Goal: Information Seeking & Learning: Understand process/instructions

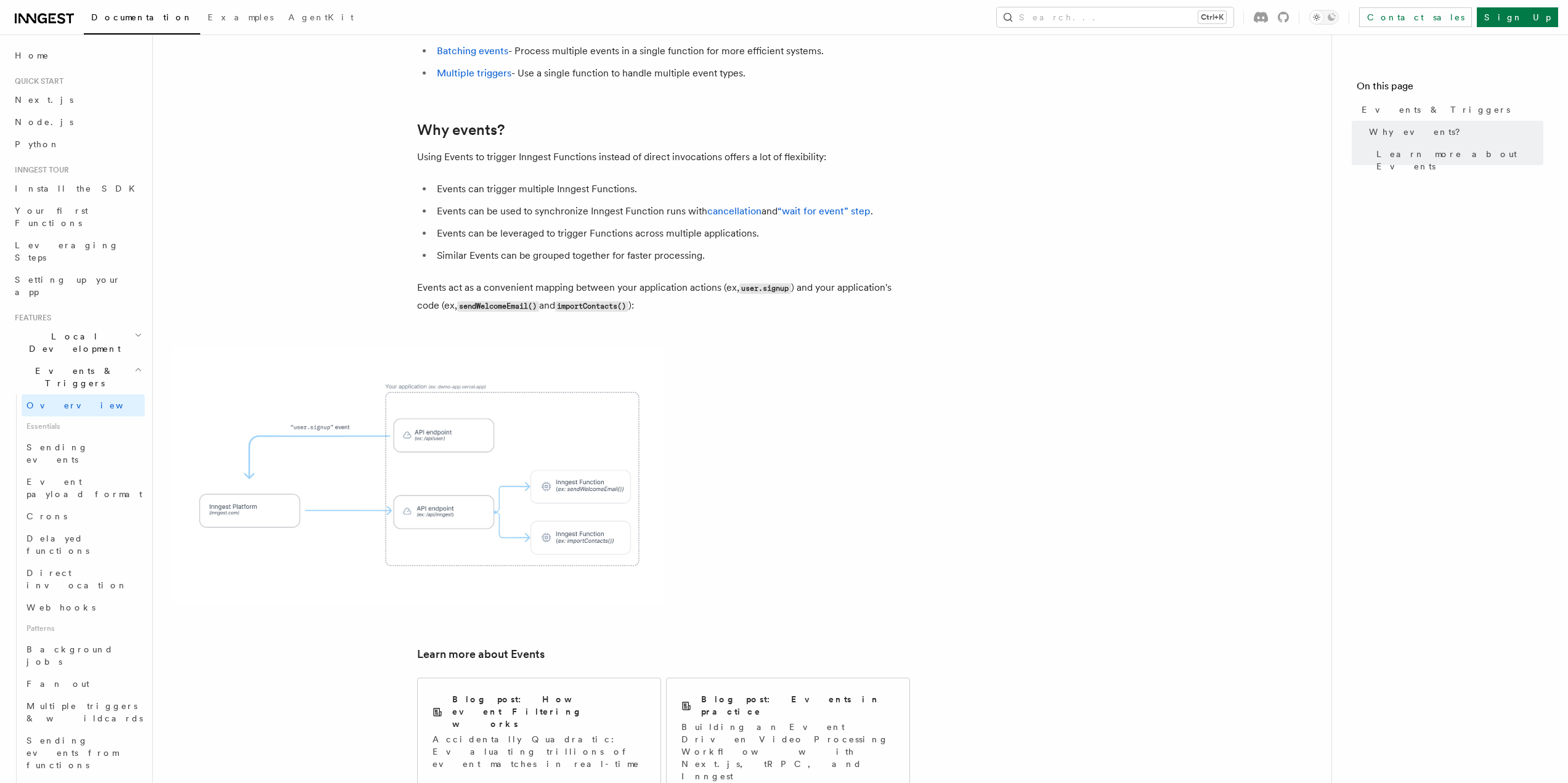
scroll to position [368, 0]
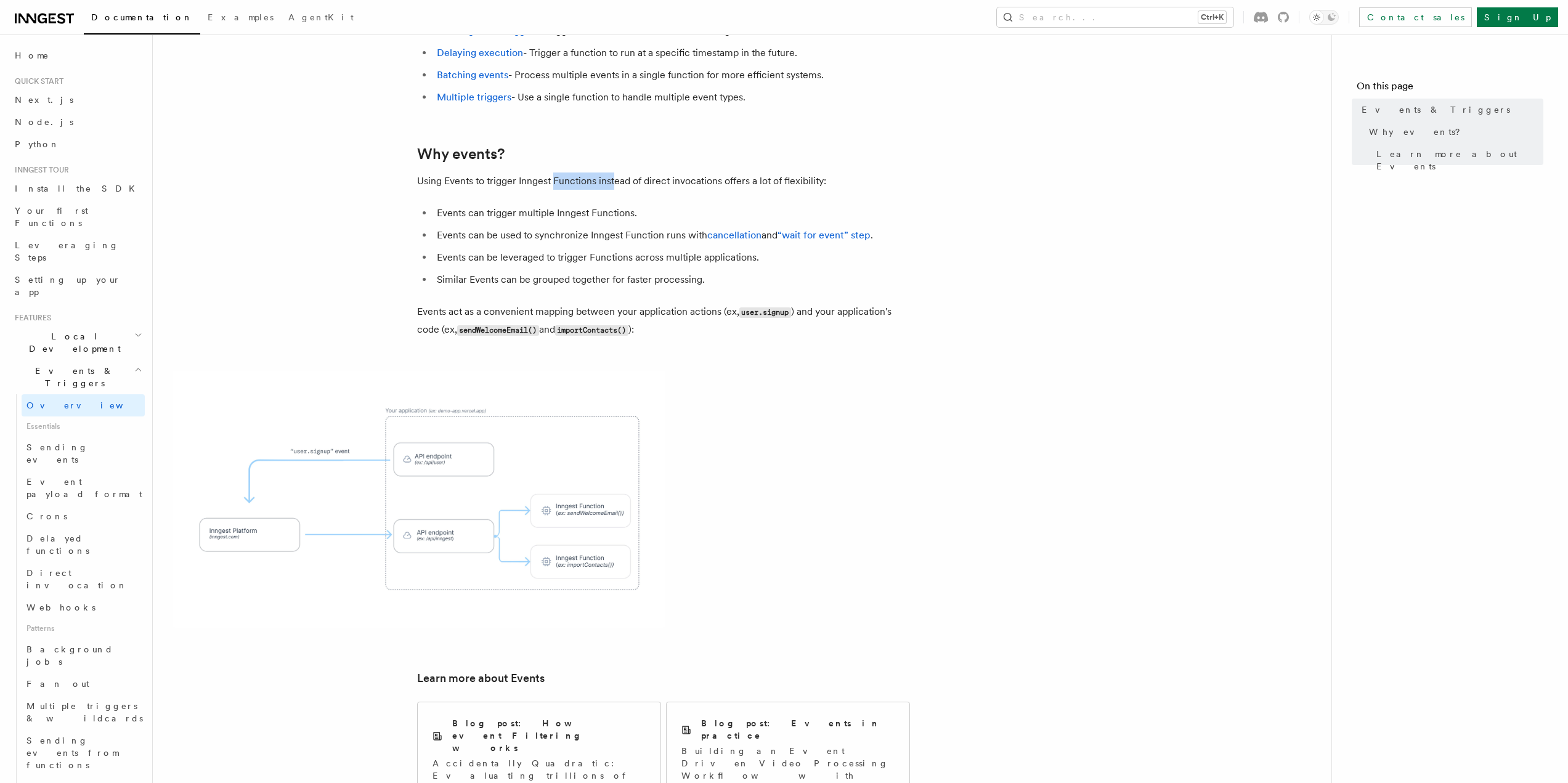
drag, startPoint x: 555, startPoint y: 142, endPoint x: 620, endPoint y: 147, distance: 65.2
click at [616, 173] on p "Using Events to trigger Inngest Functions instead of direct invocations offers …" at bounding box center [664, 181] width 493 height 17
click at [632, 154] on article "Features Events & Triggers Inngest functions are triggered asynchronously by ev…" at bounding box center [742, 372] width 1139 height 1371
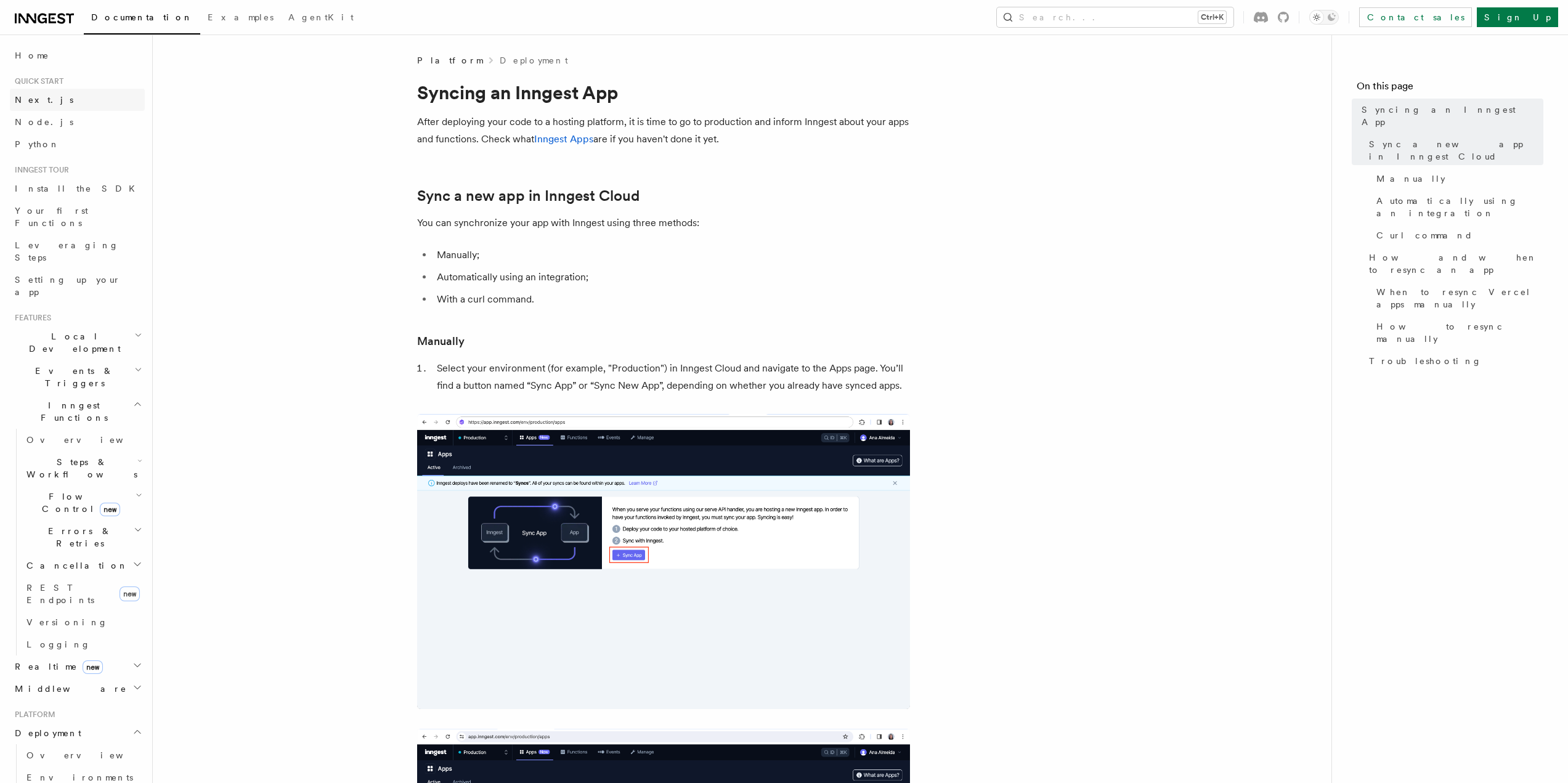
click at [54, 104] on link "Next.js" at bounding box center [77, 99] width 135 height 22
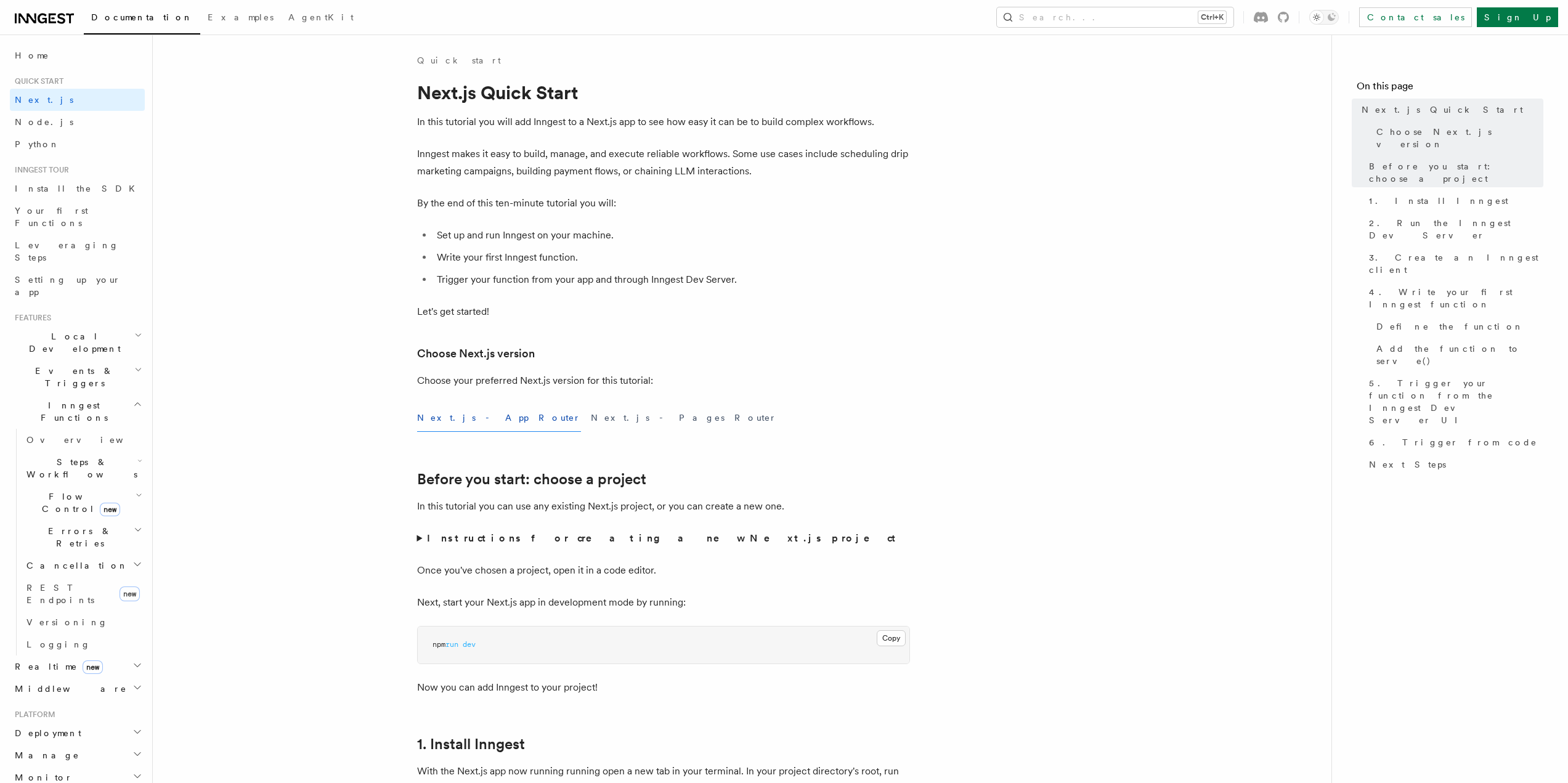
click at [616, 268] on ul "Set up and run Inngest on your machine. Write your first Inngest function. Trig…" at bounding box center [664, 258] width 493 height 62
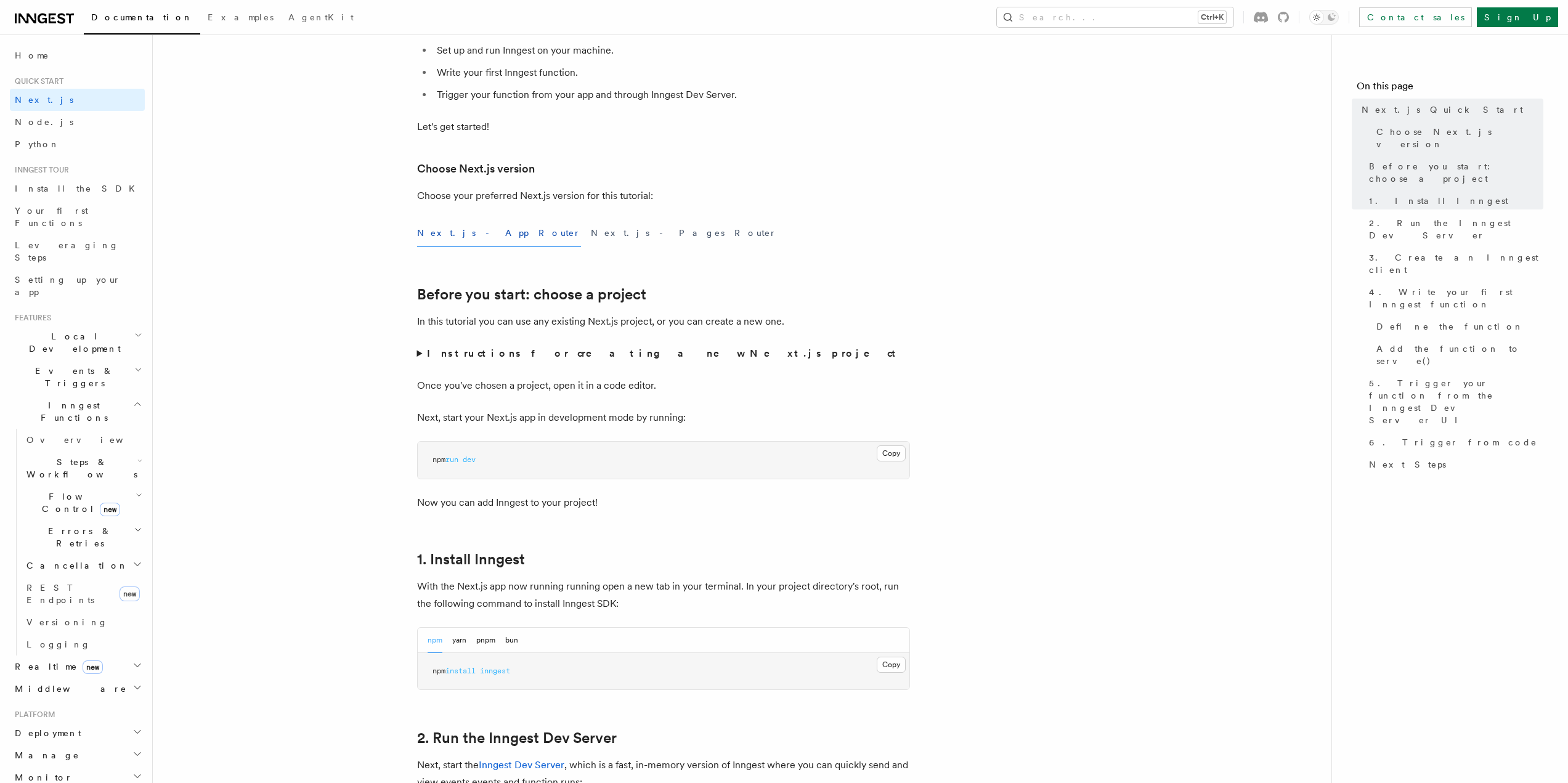
scroll to position [247, 0]
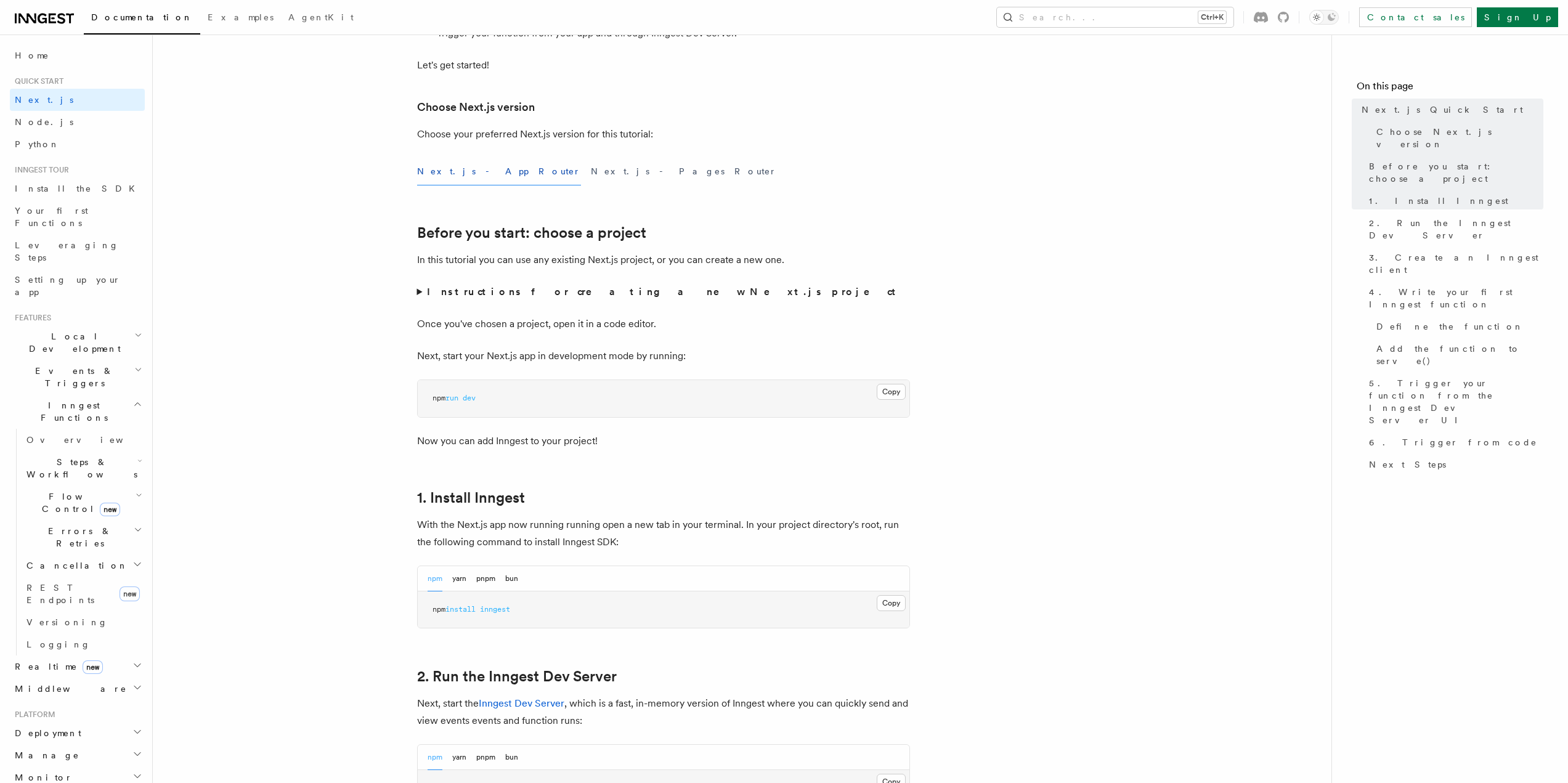
click at [736, 361] on p "Next, start your Next.js app in development mode by running:" at bounding box center [664, 355] width 493 height 17
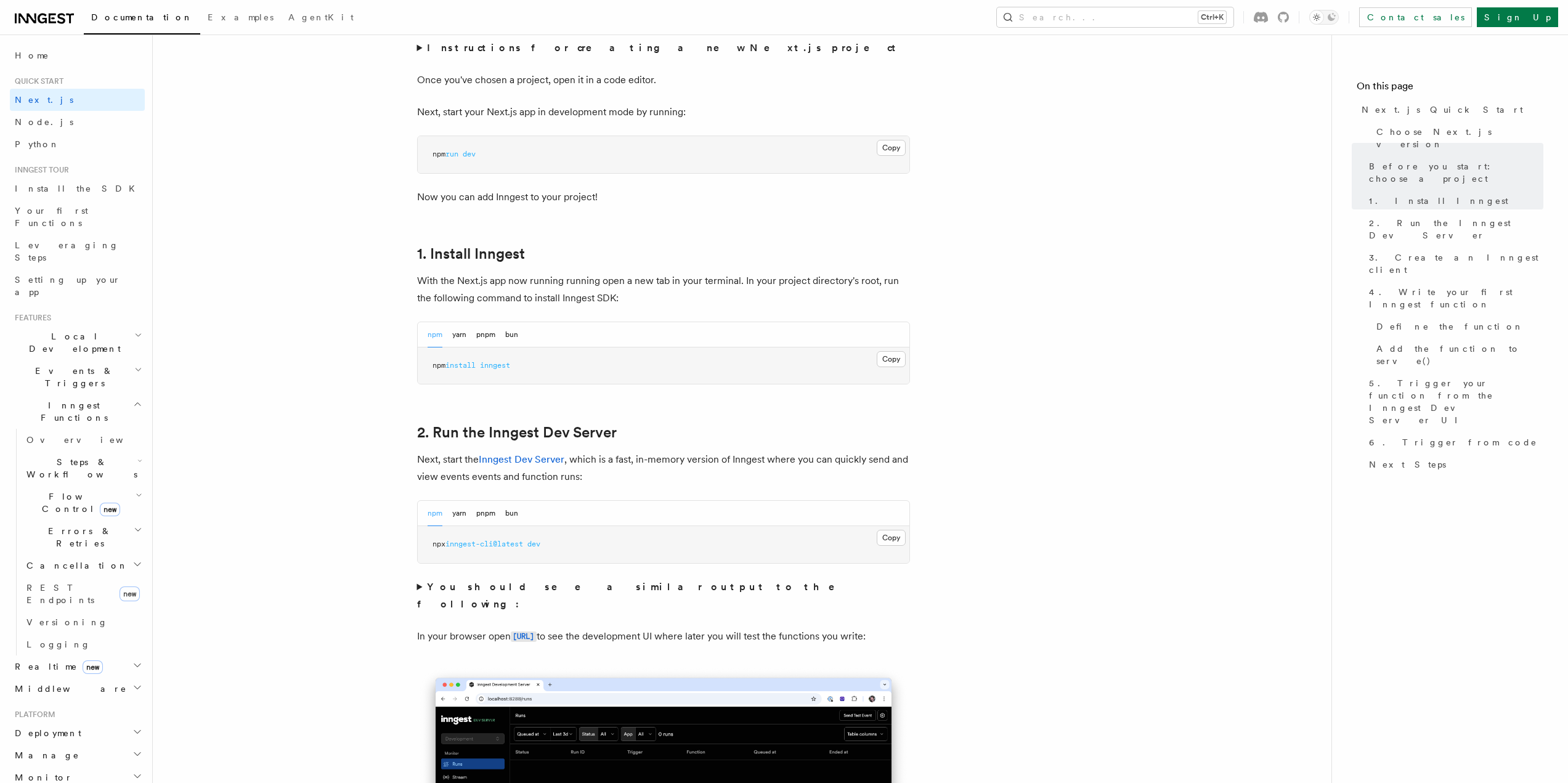
scroll to position [493, 0]
drag, startPoint x: 513, startPoint y: 346, endPoint x: 509, endPoint y: 339, distance: 8.1
click at [513, 346] on pre "npm install inngest" at bounding box center [664, 364] width 492 height 37
click at [509, 339] on button "bun" at bounding box center [512, 332] width 13 height 25
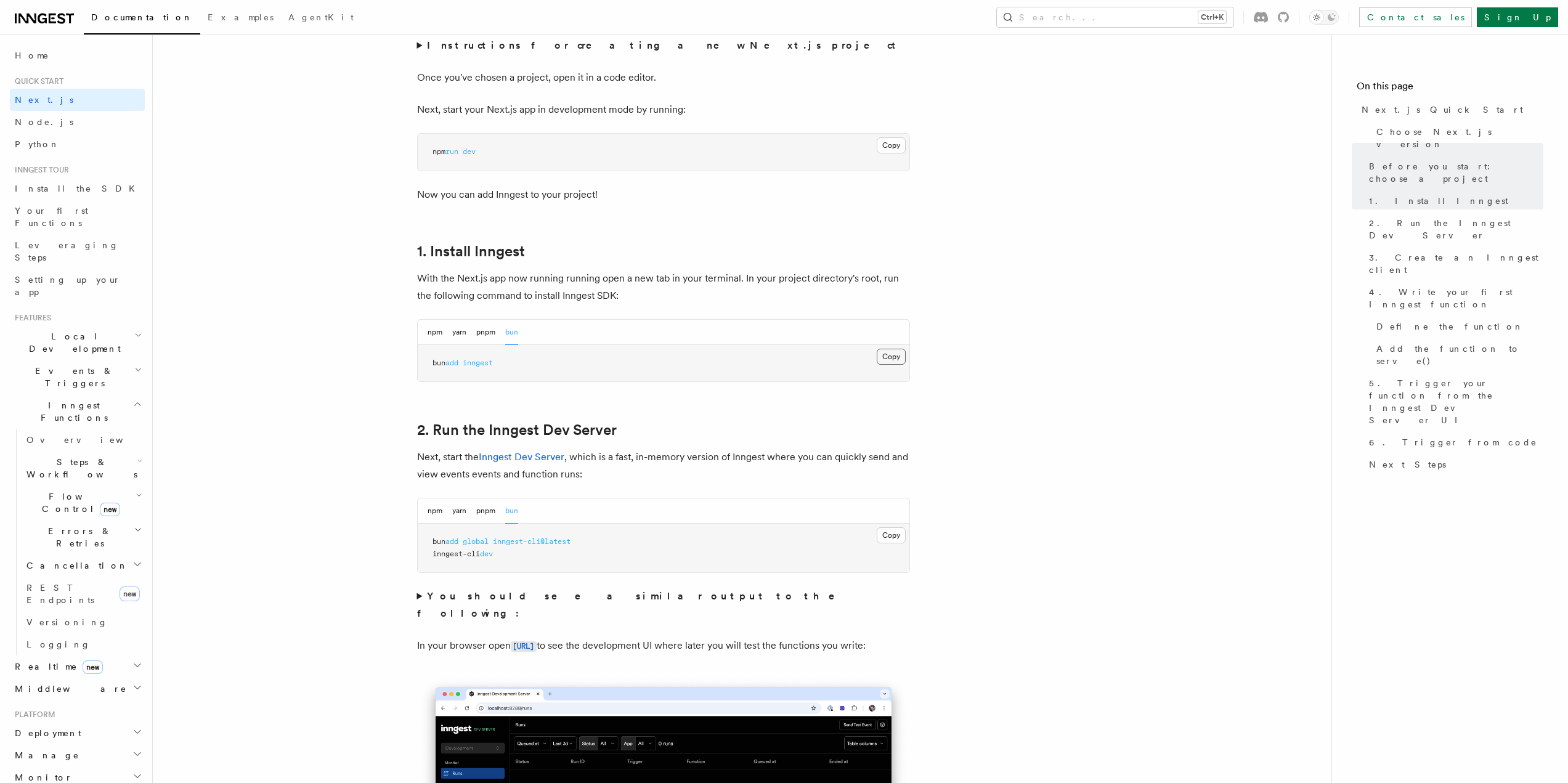
click at [880, 358] on button "Copy Copied" at bounding box center [891, 357] width 29 height 16
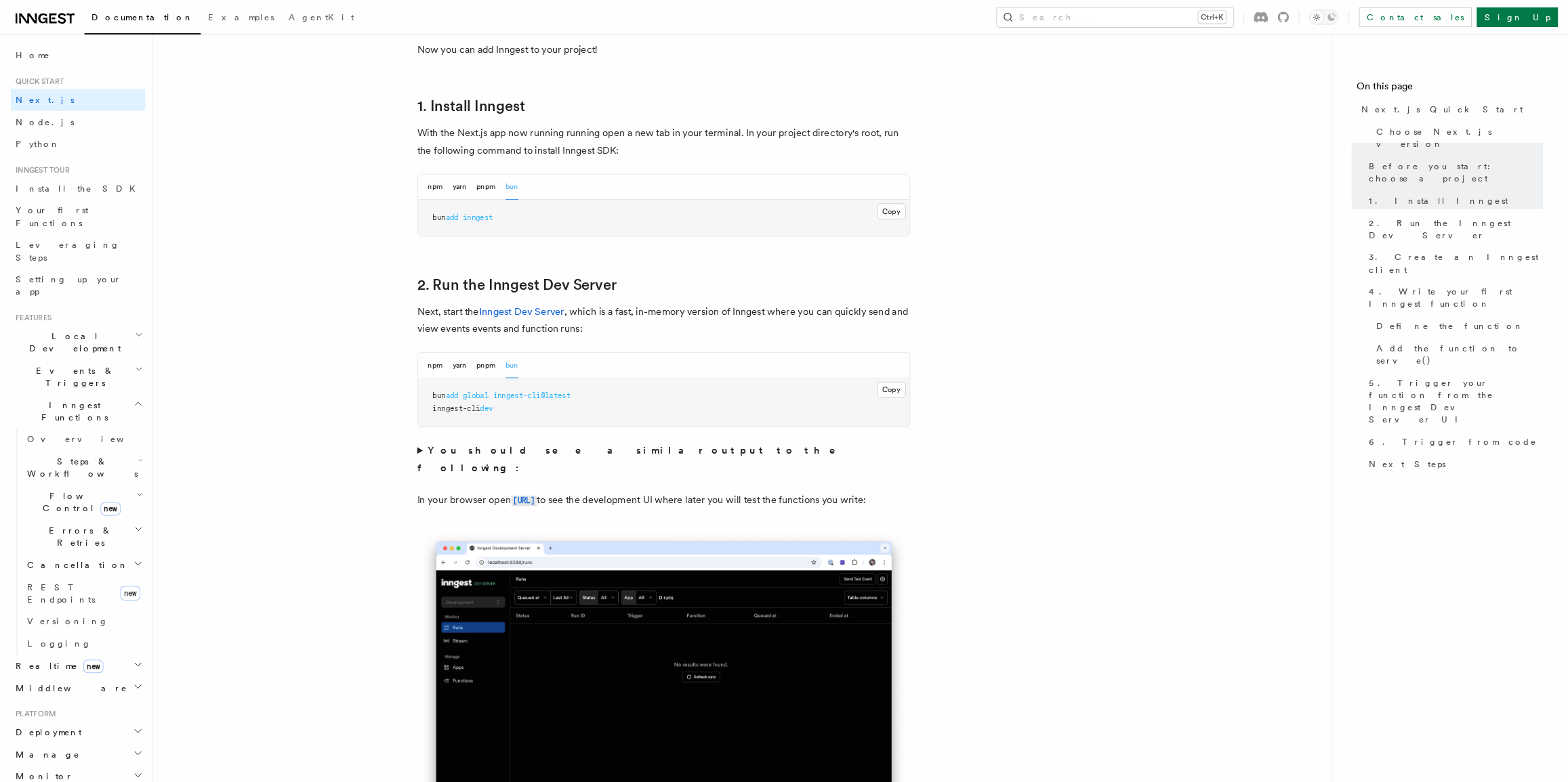
scroll to position [745, 0]
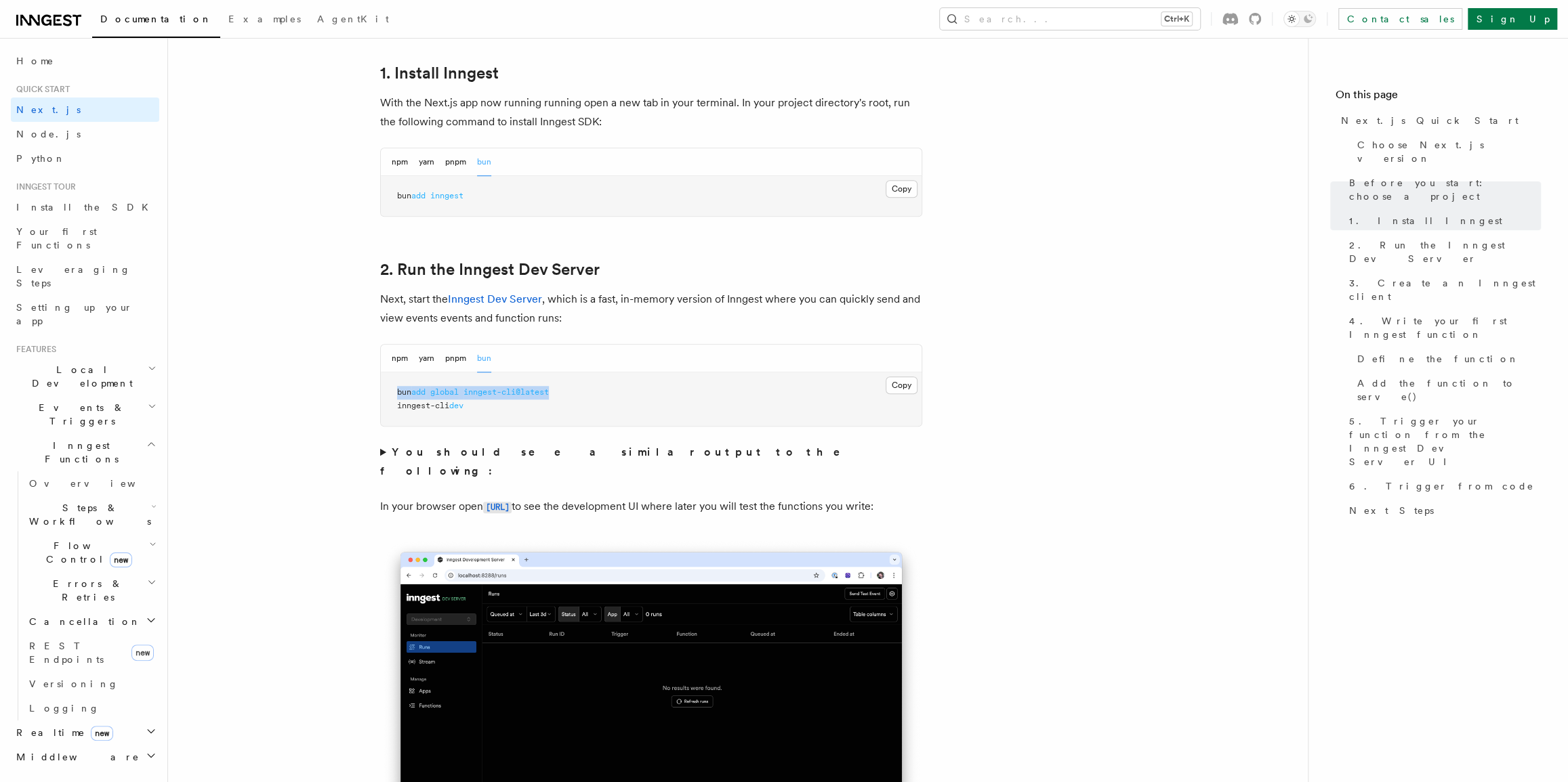
drag, startPoint x: 574, startPoint y: 392, endPoint x: 391, endPoint y: 384, distance: 183.2
click at [391, 384] on pre "bun add global inngest-cli@latest inngest-cli dev" at bounding box center [651, 399] width 541 height 54
copy span "bun add global inngest-cli@latest"
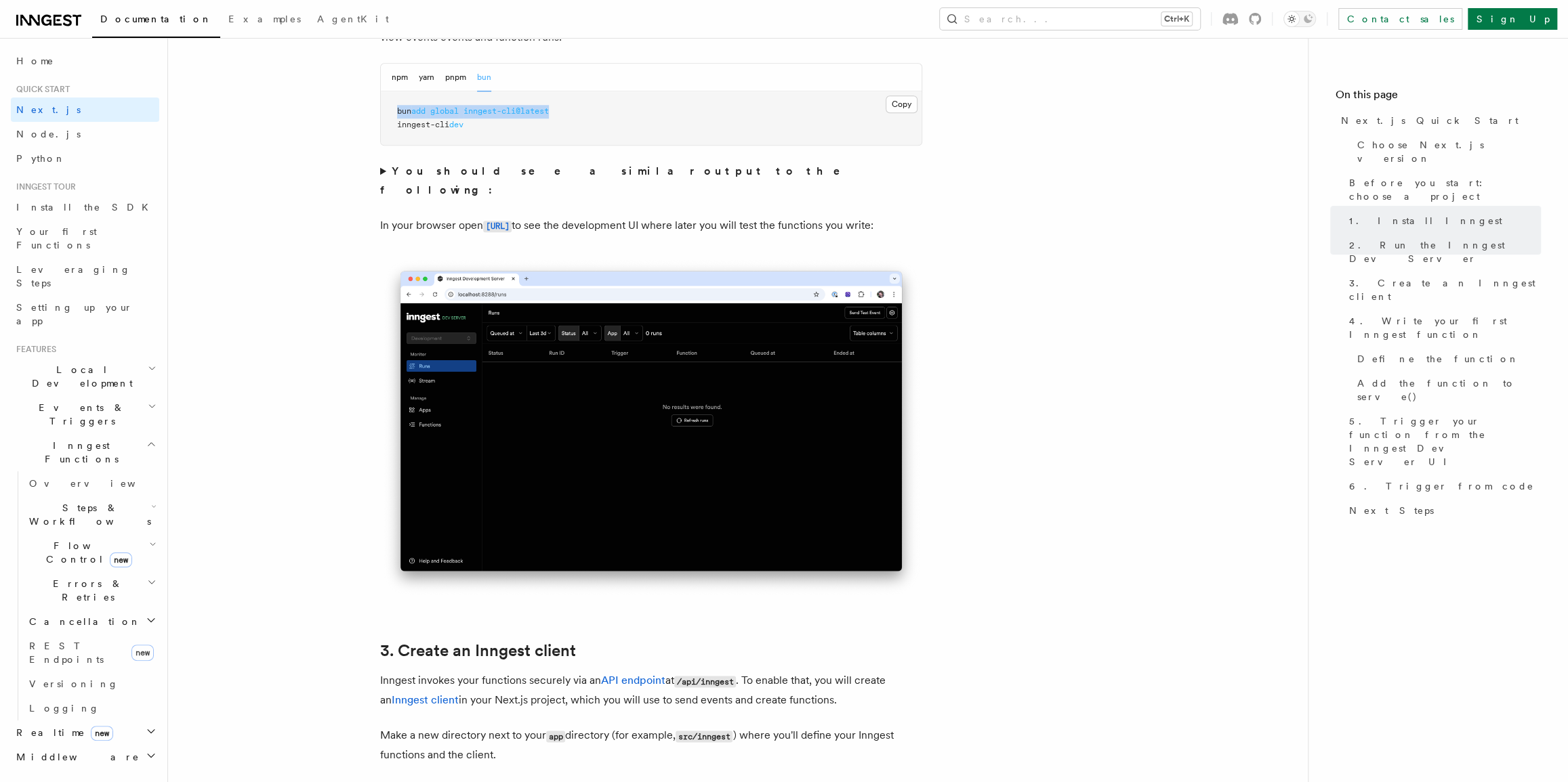
scroll to position [991, 0]
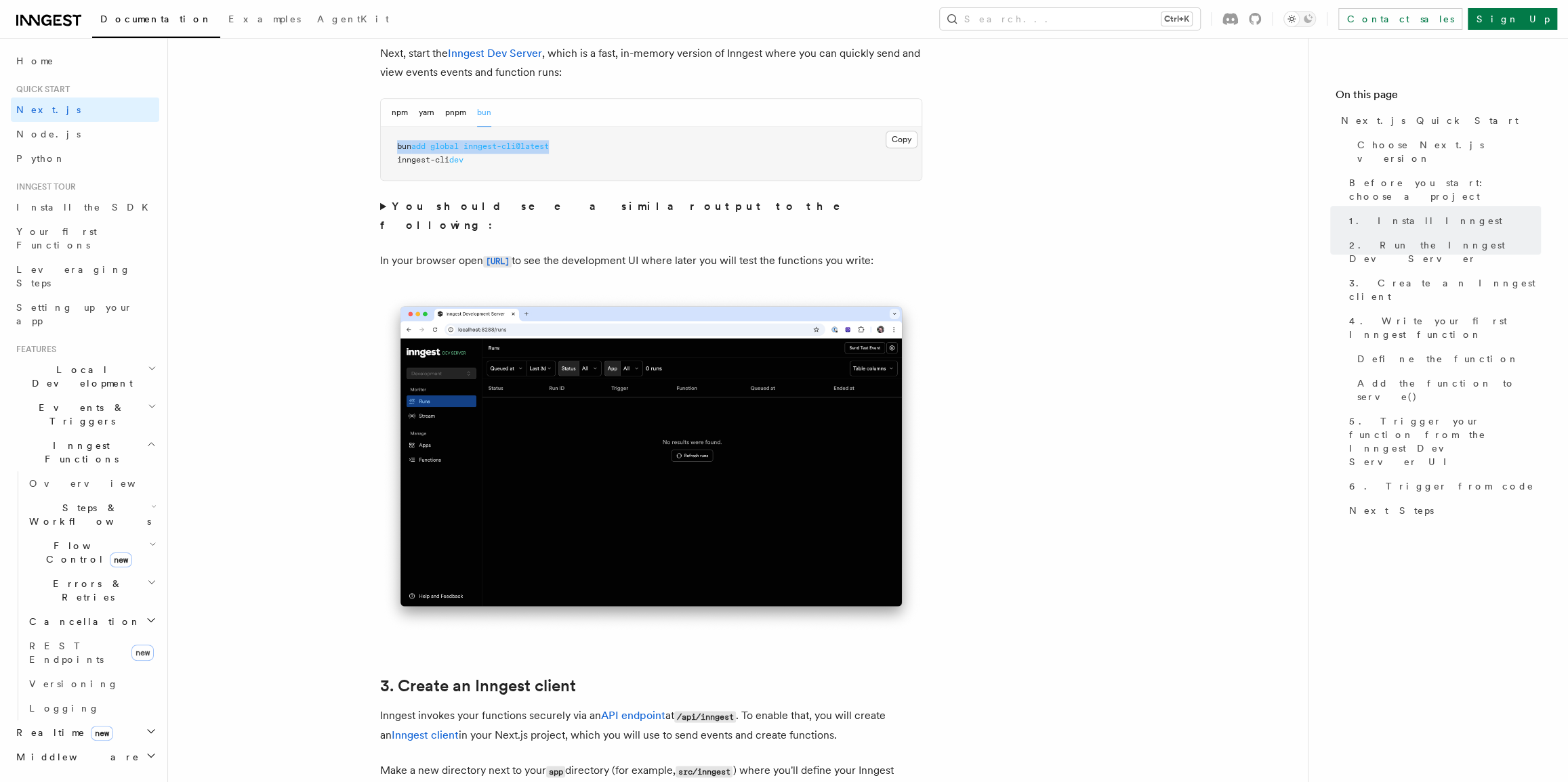
copy span "bun add global inngest-cli@latest"
drag, startPoint x: 480, startPoint y: 160, endPoint x: 396, endPoint y: 153, distance: 84.3
click at [396, 153] on pre "bun add global inngest-cli@latest inngest-cli dev" at bounding box center [651, 153] width 541 height 54
copy span "inngest-cli dev"
click at [672, 169] on pre "bun add global inngest-cli@latest inngest-cli dev" at bounding box center [651, 153] width 541 height 54
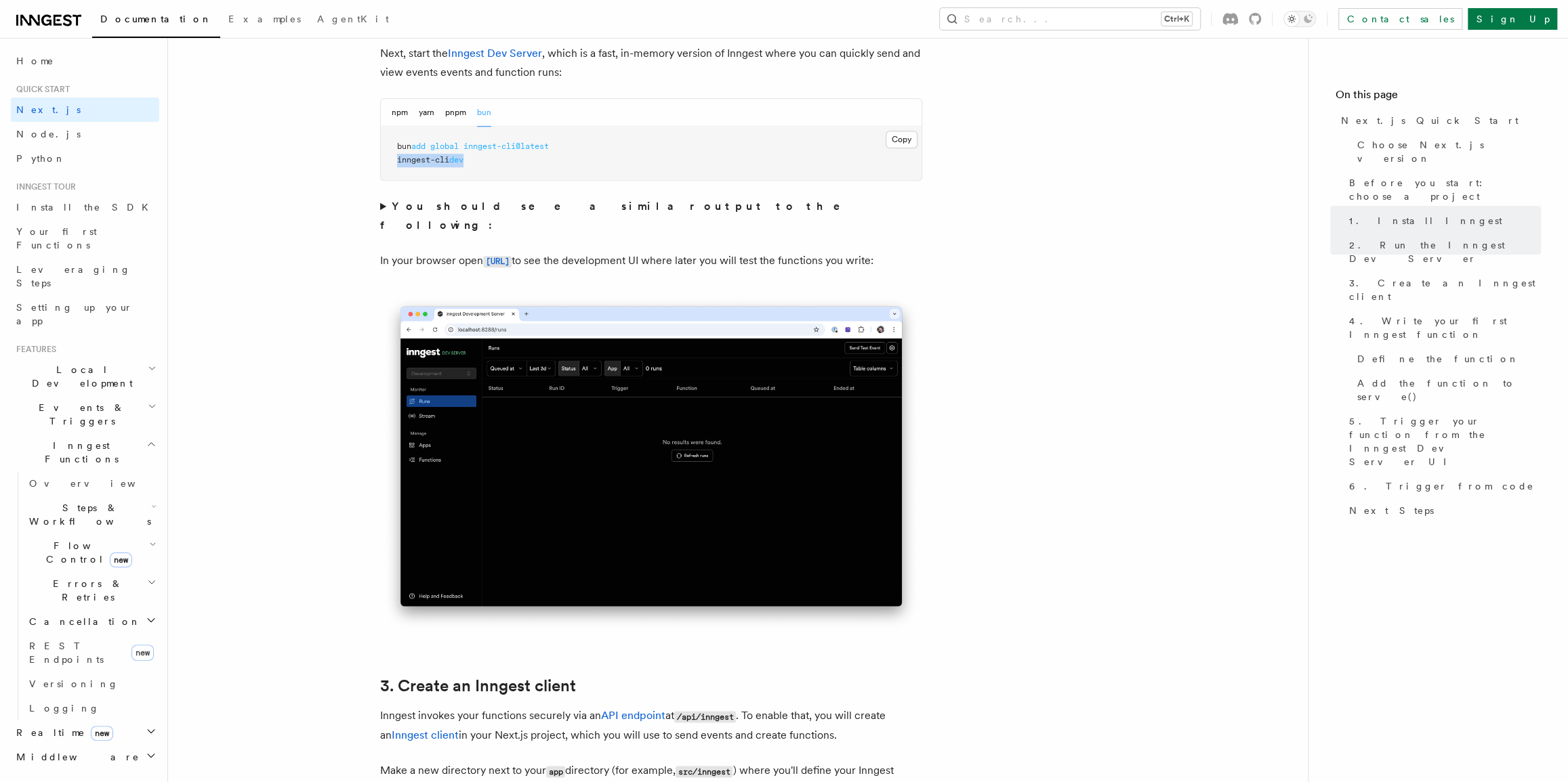
copy span "inngest-cli dev"
click at [572, 160] on pre "bun add global inngest-cli@latest inngest-cli dev" at bounding box center [651, 153] width 541 height 54
click at [410, 114] on div "npm yarn pnpm bun" at bounding box center [442, 112] width 100 height 28
click at [407, 113] on div "npm yarn pnpm bun" at bounding box center [442, 112] width 100 height 28
click at [407, 112] on button "npm" at bounding box center [400, 112] width 16 height 28
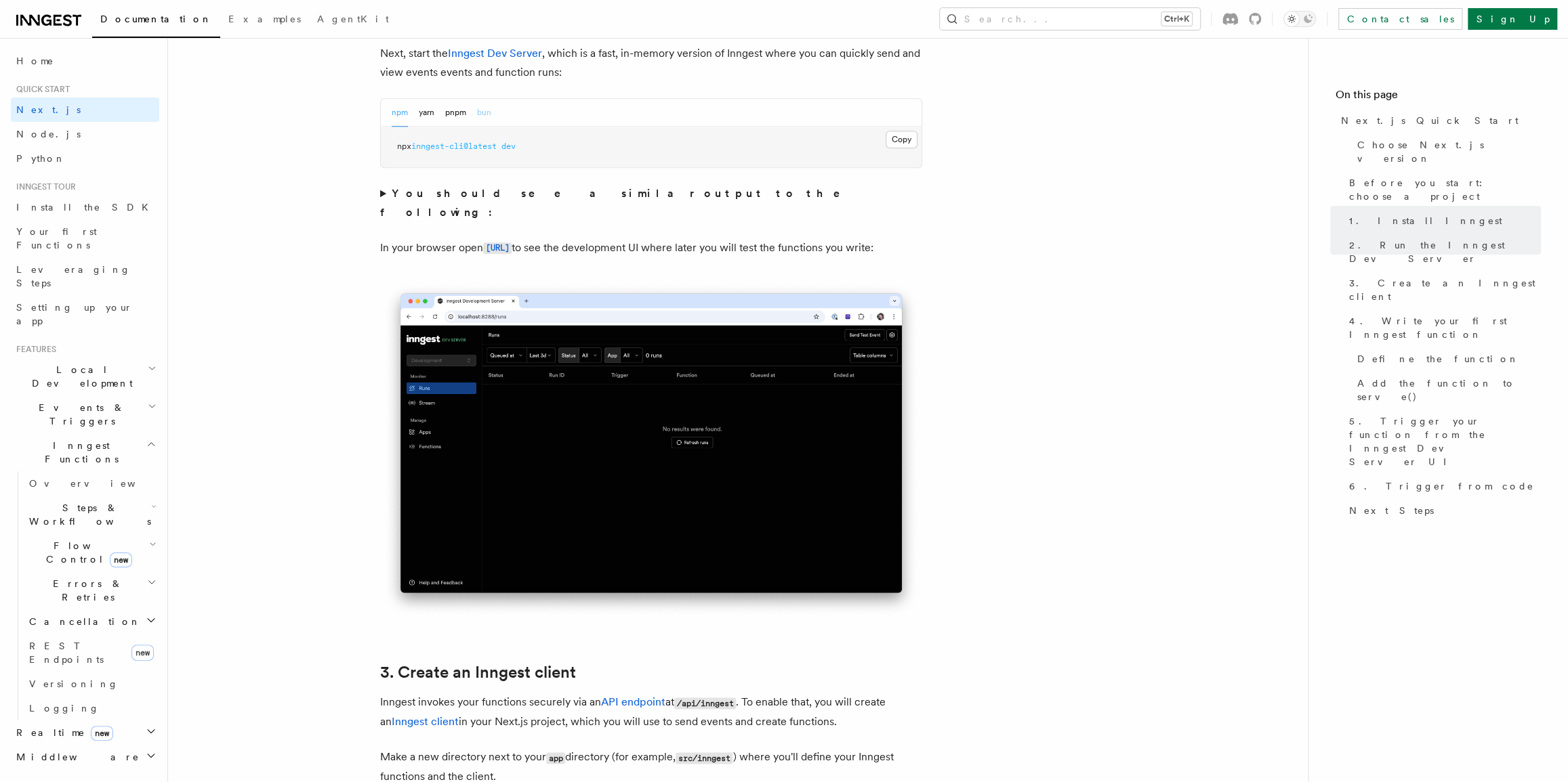
click at [483, 112] on button "bun" at bounding box center [484, 112] width 14 height 28
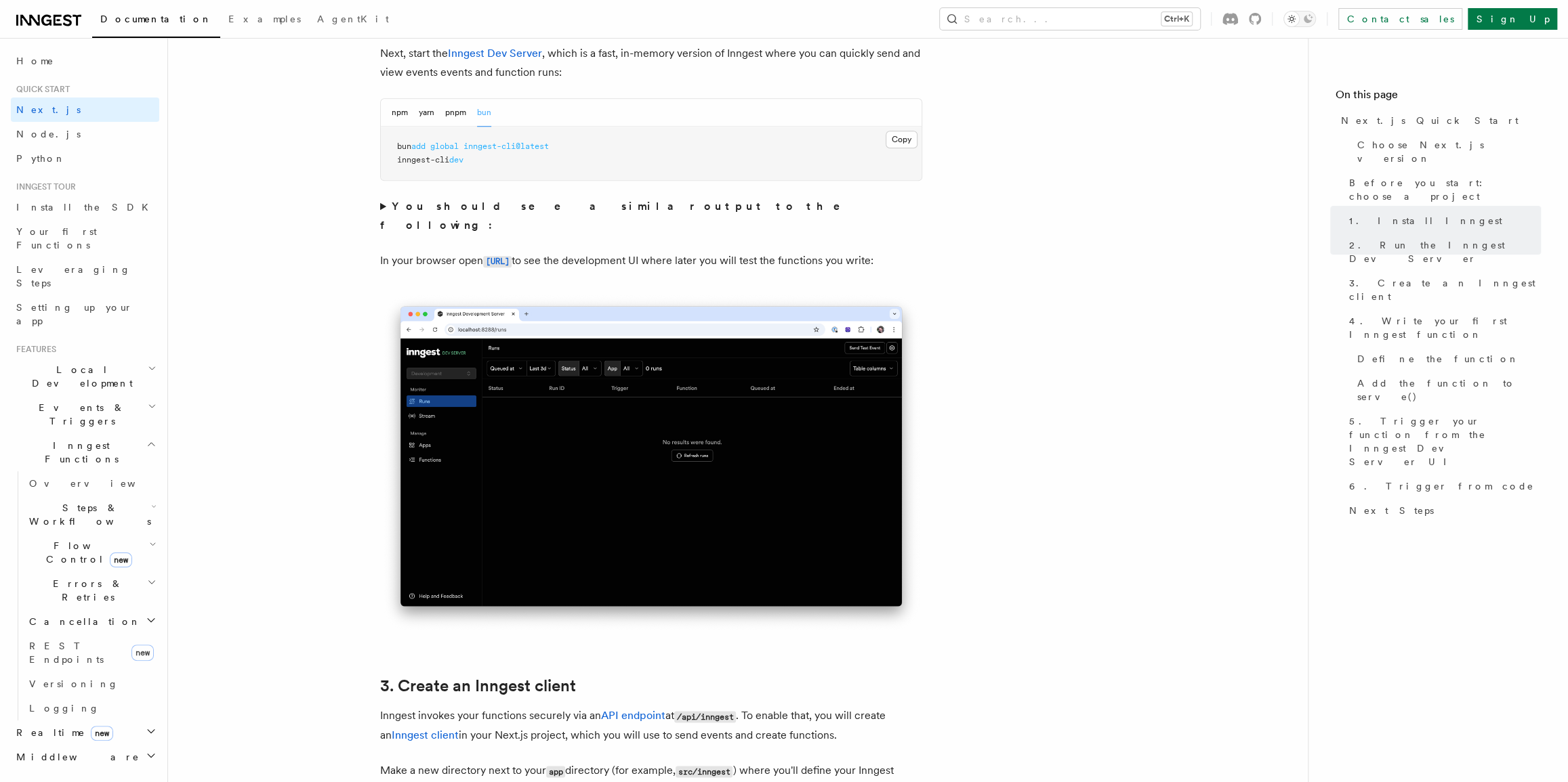
drag, startPoint x: 518, startPoint y: 153, endPoint x: 493, endPoint y: 156, distance: 25.2
click at [493, 156] on pre "bun add global inngest-cli@latest inngest-cli dev" at bounding box center [651, 153] width 541 height 54
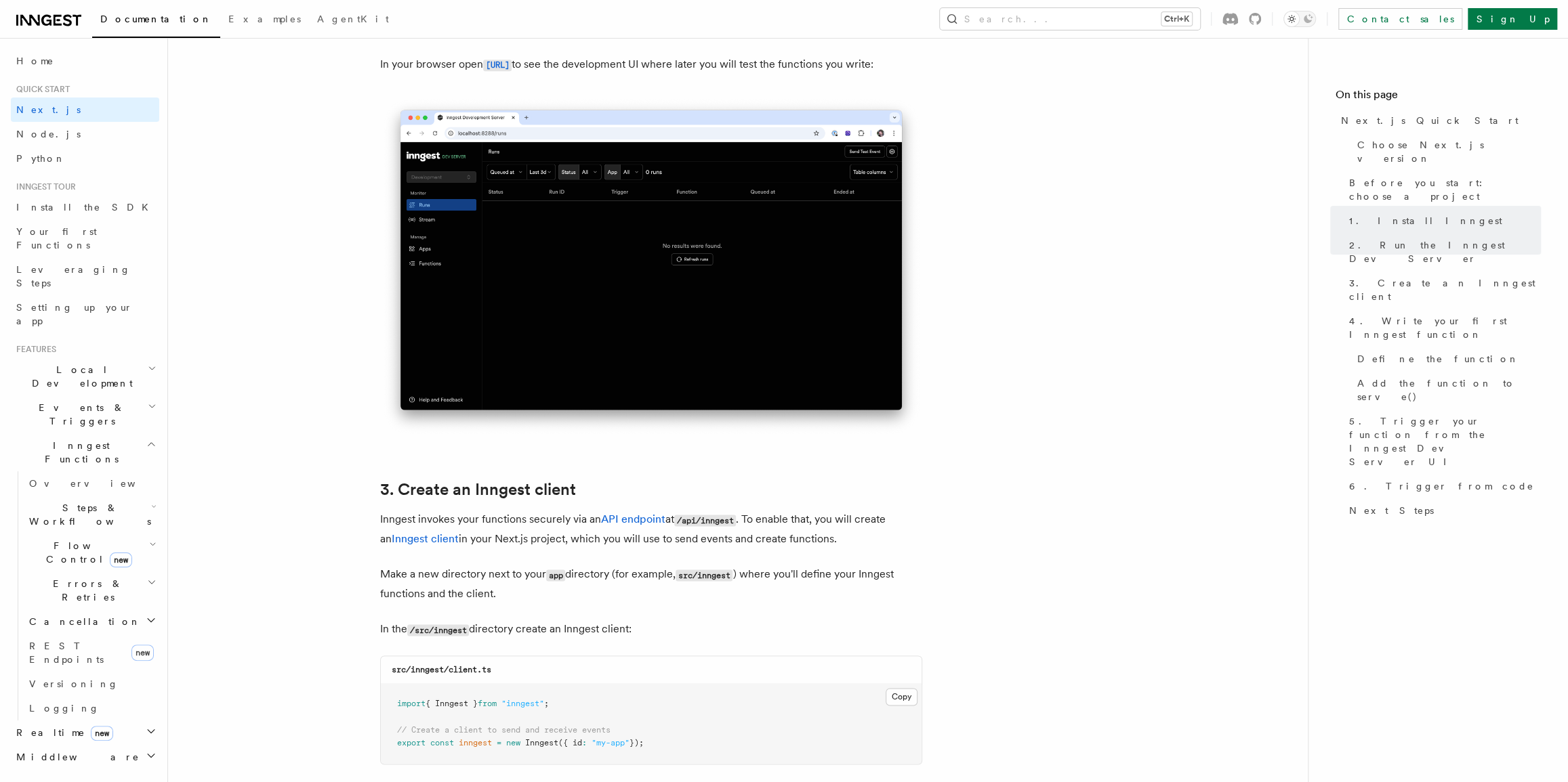
scroll to position [1052, 0]
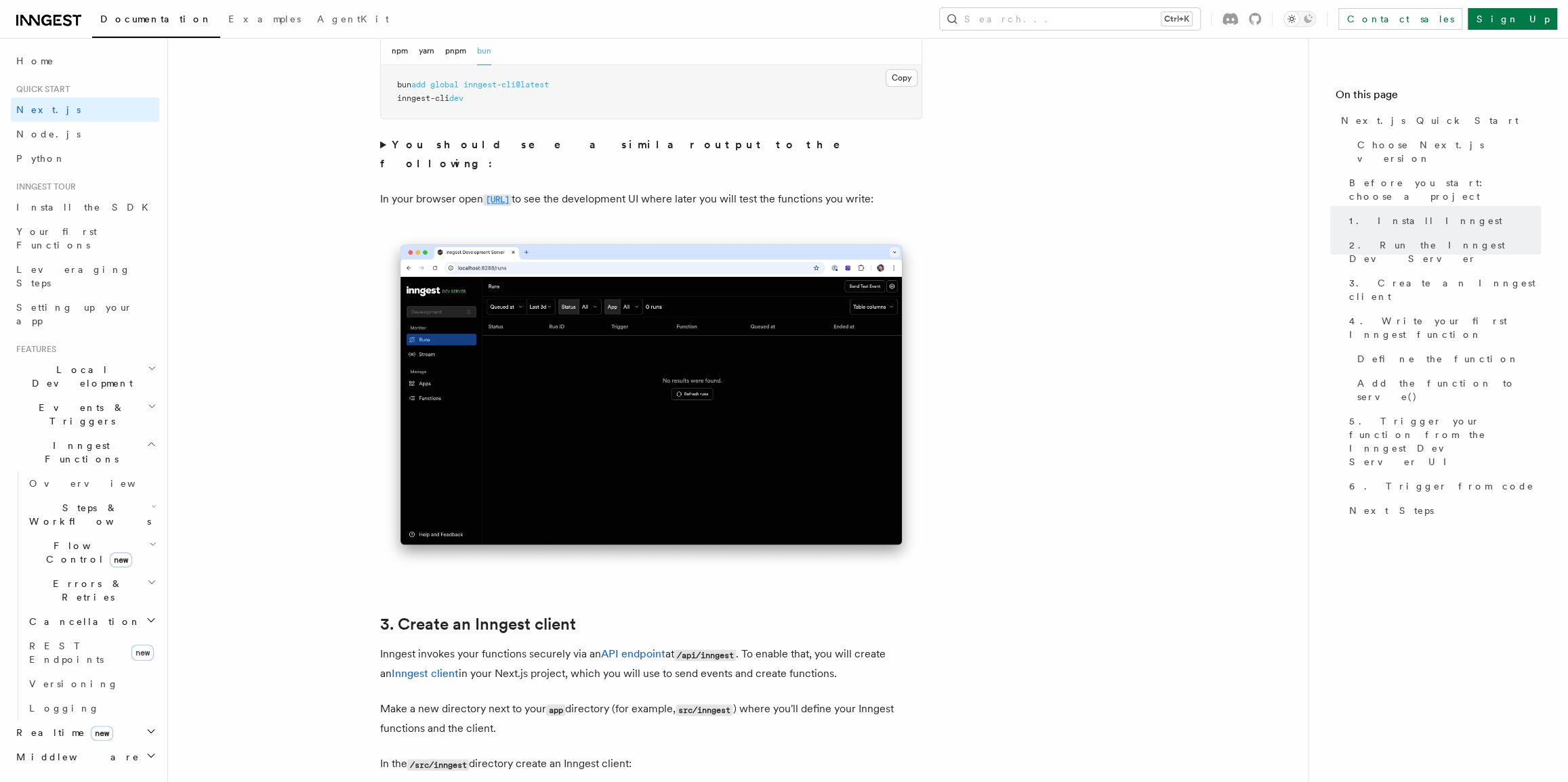
click at [511, 194] on code "[URL]" at bounding box center [498, 200] width 29 height 12
drag, startPoint x: 565, startPoint y: 104, endPoint x: 399, endPoint y: 83, distance: 167.3
click at [399, 83] on pre "bun add global inngest-cli@latest inngest-cli dev" at bounding box center [651, 92] width 541 height 54
click at [453, 54] on button "pnpm" at bounding box center [456, 51] width 21 height 28
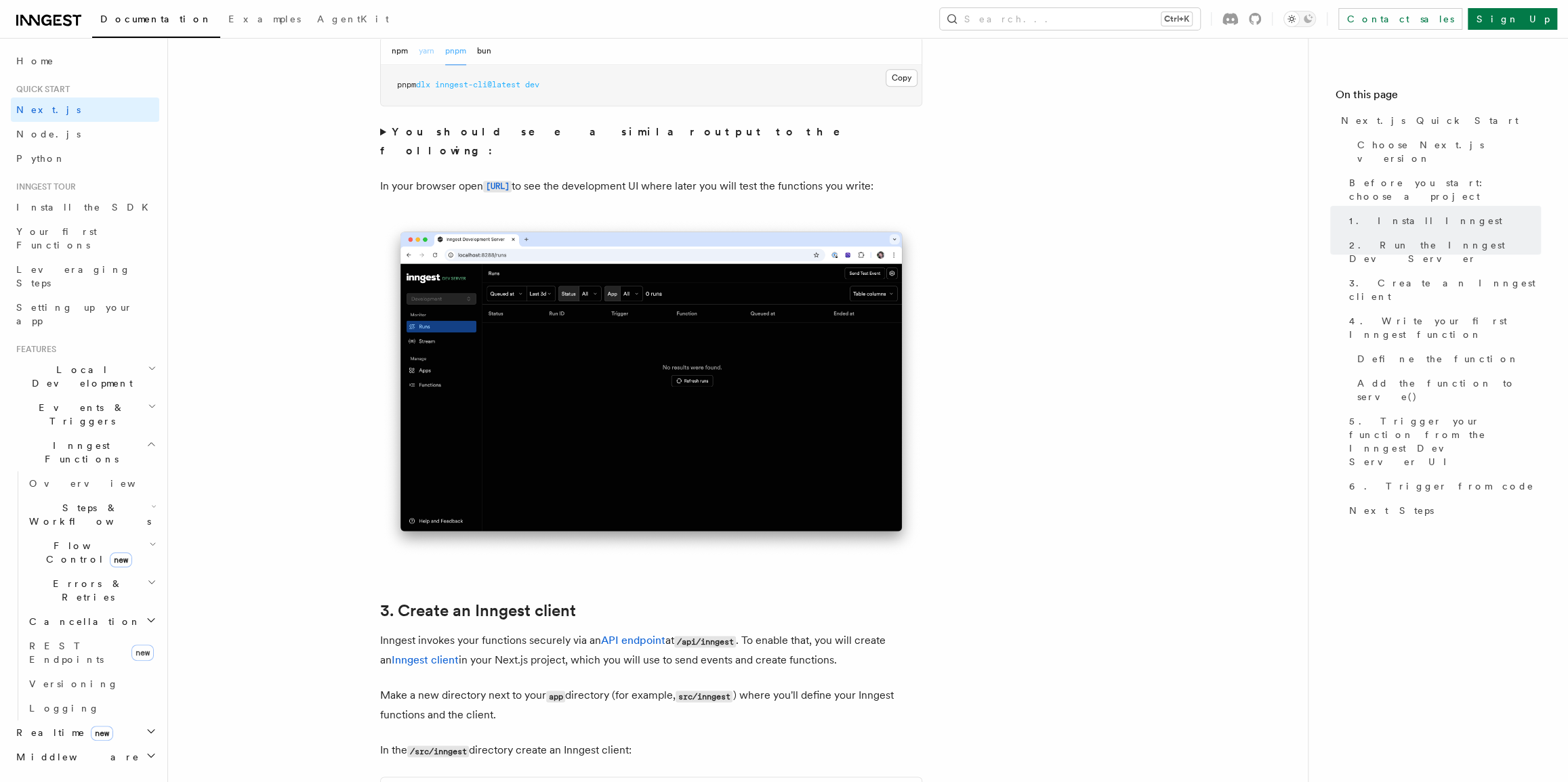
click at [426, 53] on button "yarn" at bounding box center [425, 51] width 15 height 28
click at [406, 50] on button "npm" at bounding box center [400, 51] width 16 height 28
click at [482, 56] on button "bun" at bounding box center [484, 51] width 14 height 28
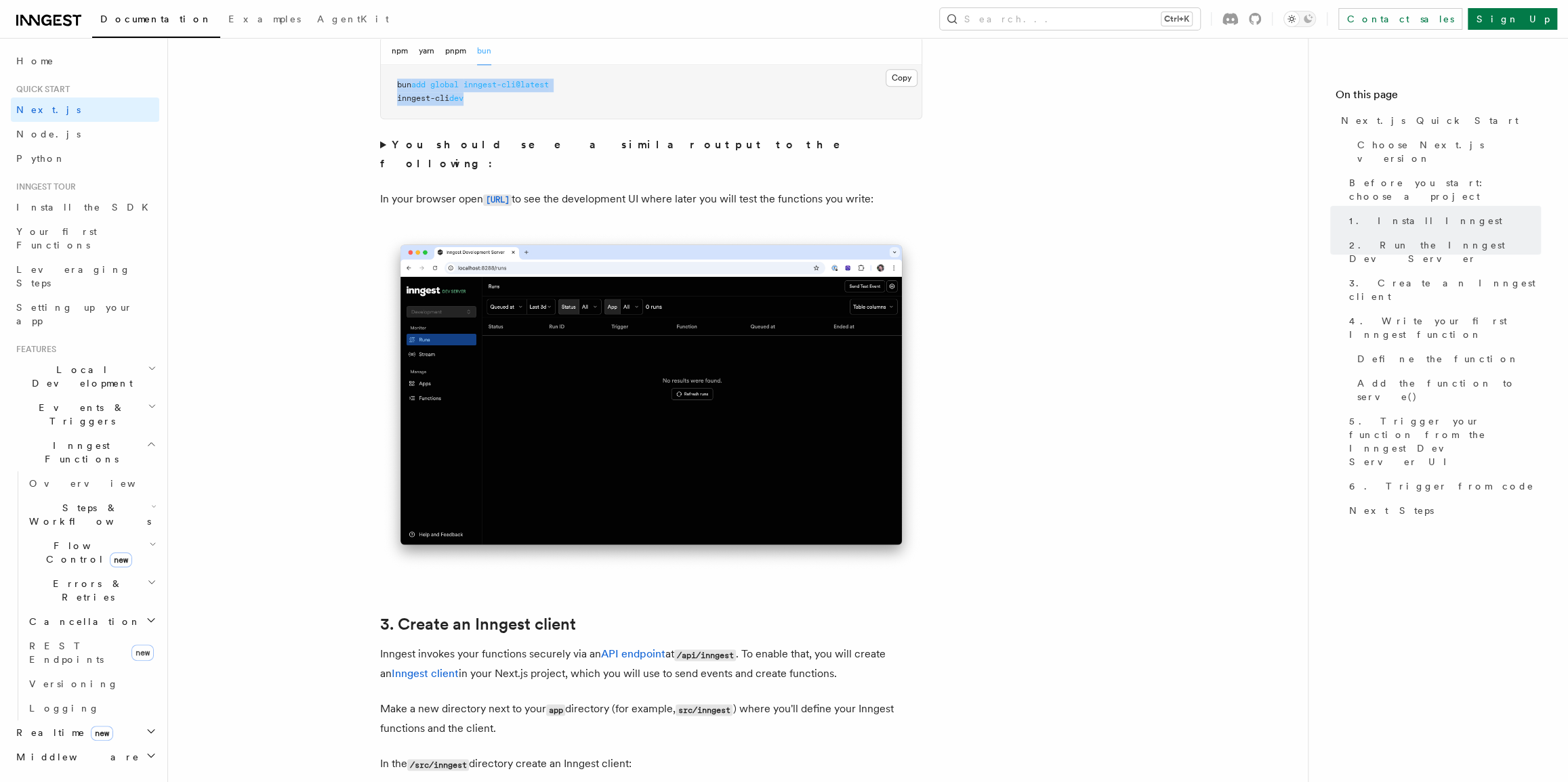
drag, startPoint x: 489, startPoint y: 97, endPoint x: 393, endPoint y: 80, distance: 97.5
click at [393, 80] on pre "bun add global inngest-cli@latest inngest-cli dev" at bounding box center [651, 92] width 541 height 54
copy code "bun add global inngest-cli@latest inngest-cli dev"
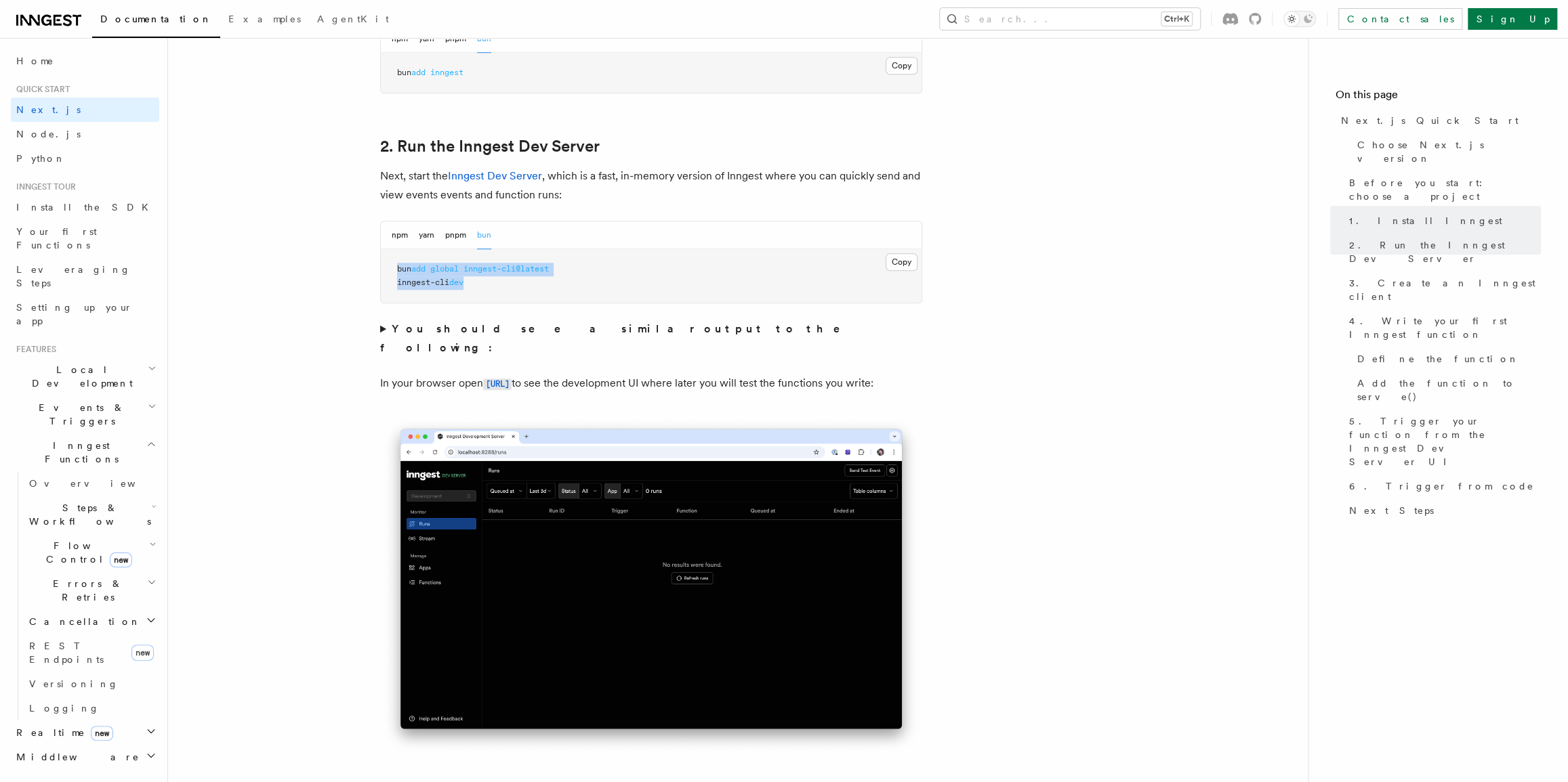
scroll to position [868, 0]
drag, startPoint x: 480, startPoint y: 291, endPoint x: 492, endPoint y: 289, distance: 12.2
click at [480, 291] on pre "bun add global inngest-cli@latest inngest-cli dev" at bounding box center [651, 276] width 541 height 54
click at [494, 289] on pre "bun add global inngest-cli@latest inngest-cli dev" at bounding box center [651, 276] width 541 height 54
drag, startPoint x: 497, startPoint y: 286, endPoint x: 458, endPoint y: 281, distance: 39.3
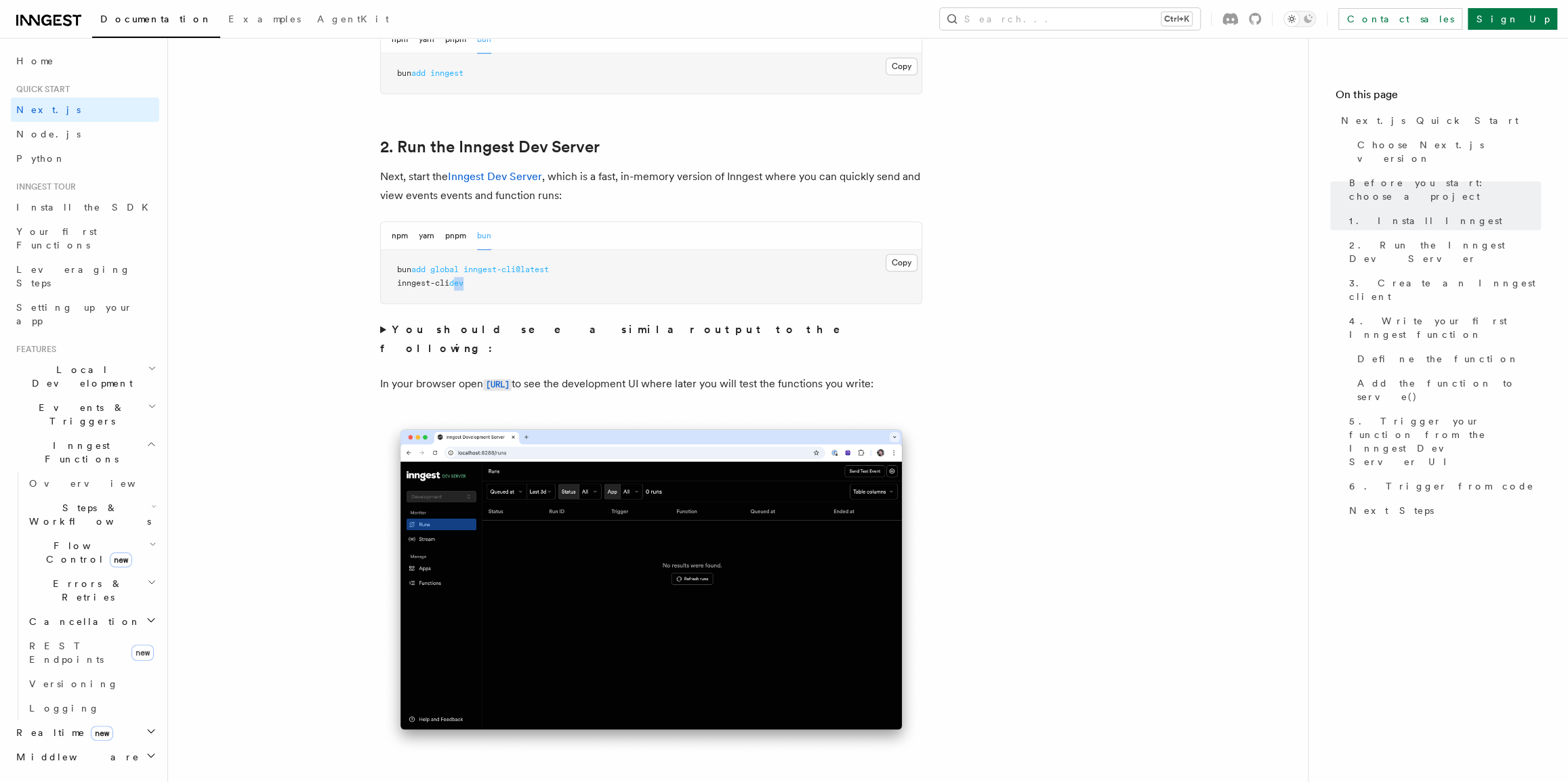
click at [458, 281] on pre "bun add global inngest-cli@latest inngest-cli dev" at bounding box center [651, 276] width 541 height 54
drag, startPoint x: 509, startPoint y: 269, endPoint x: 506, endPoint y: 278, distance: 9.5
click at [509, 270] on span "inngest-cli@latest" at bounding box center [507, 269] width 86 height 10
click at [512, 177] on link "Inngest Dev Server" at bounding box center [495, 177] width 95 height 12
drag, startPoint x: 578, startPoint y: 268, endPoint x: 408, endPoint y: 267, distance: 170.0
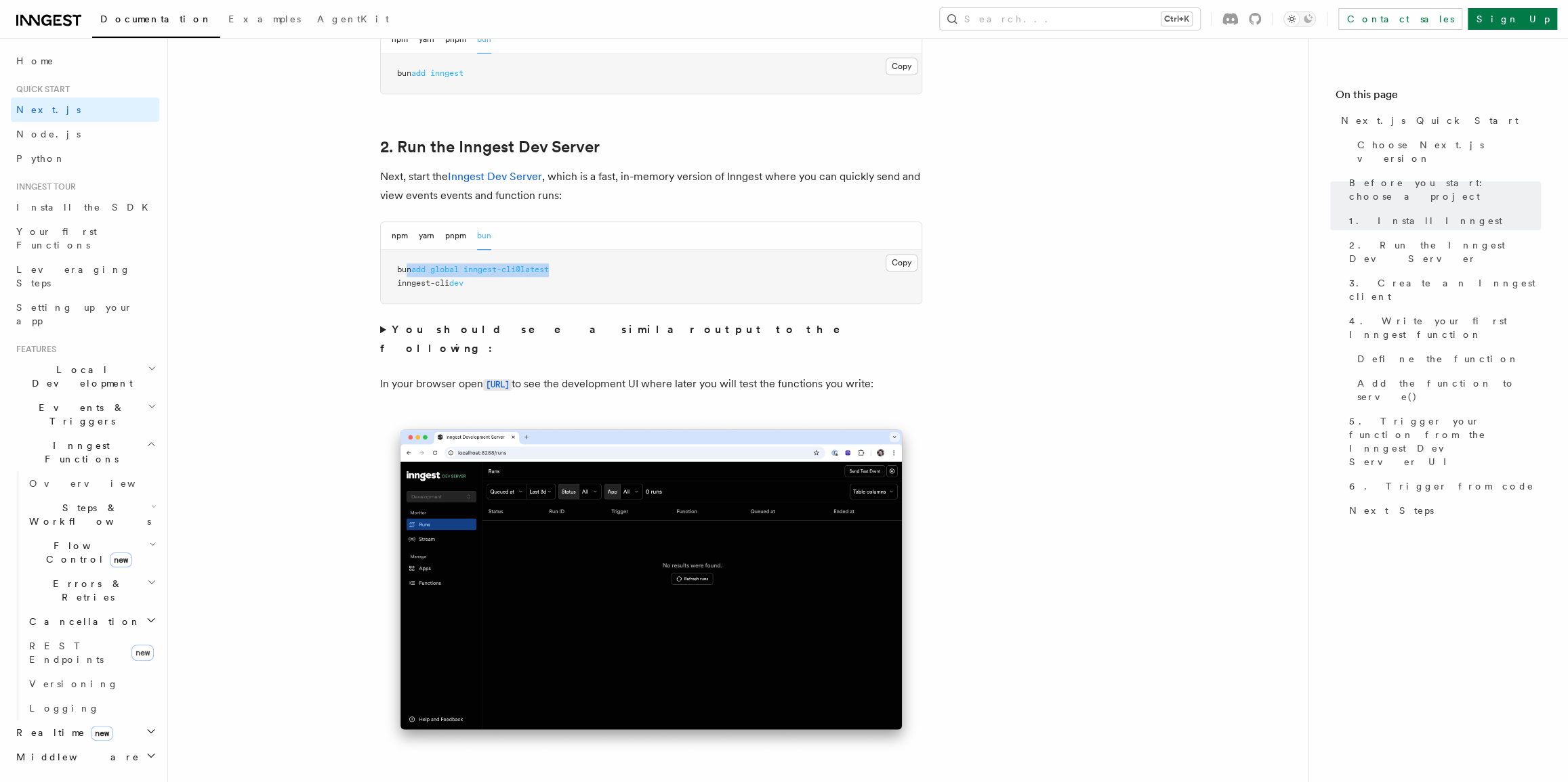
click at [408, 267] on pre "bun add global inngest-cli@latest inngest-cli dev" at bounding box center [651, 276] width 541 height 54
click at [607, 275] on pre "bun add global inngest-cli@latest inngest-cli dev" at bounding box center [651, 276] width 541 height 54
drag, startPoint x: 601, startPoint y: 274, endPoint x: 531, endPoint y: 272, distance: 70.0
click at [531, 272] on pre "bun add global inngest-cli@latest inngest-cli dev" at bounding box center [651, 276] width 541 height 54
click at [592, 276] on pre "bun add global inngest-cli@latest inngest-cli dev" at bounding box center [651, 276] width 541 height 54
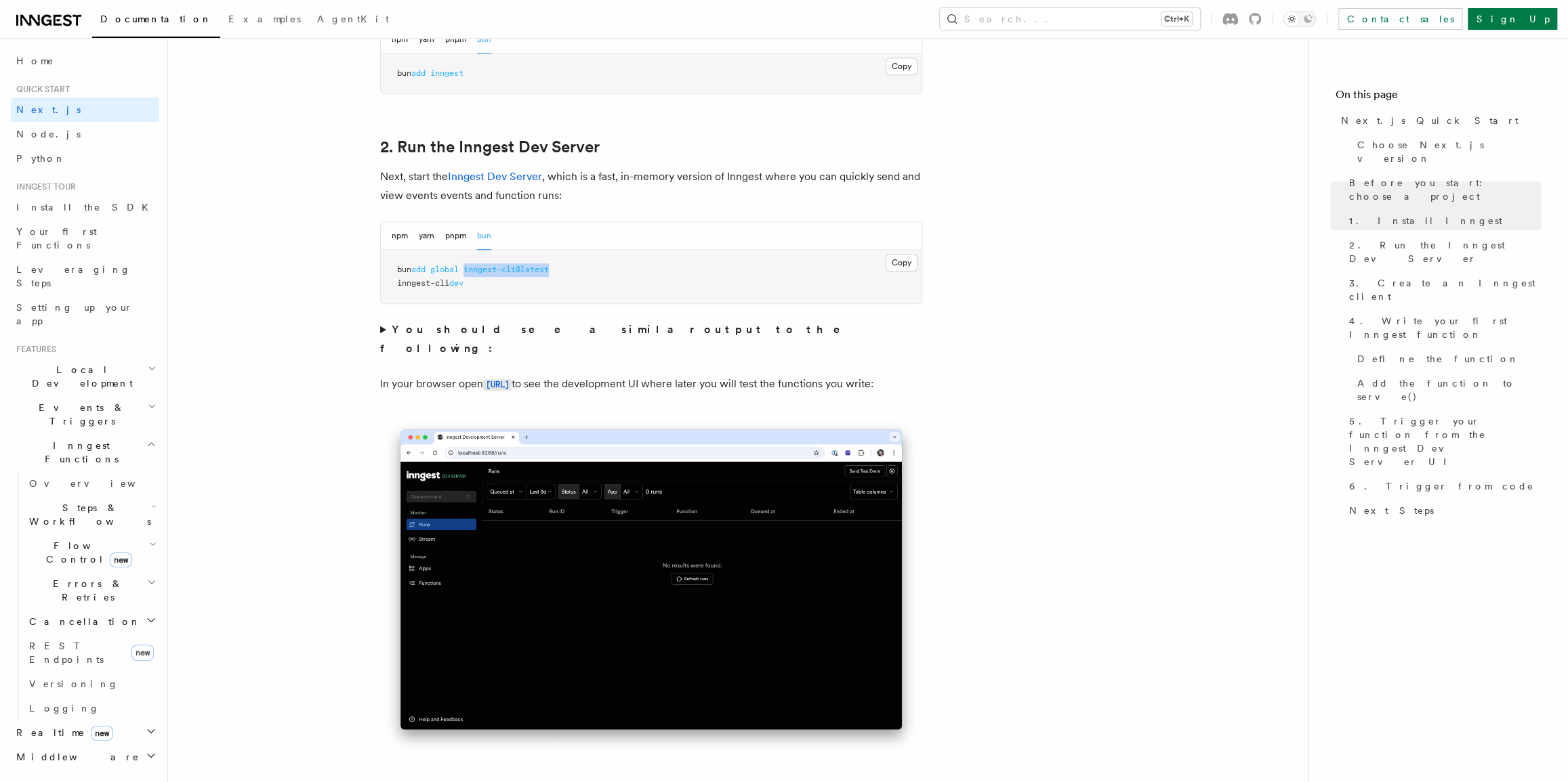
drag, startPoint x: 569, startPoint y: 269, endPoint x: 469, endPoint y: 271, distance: 100.0
click at [469, 271] on pre "bun add global inngest-cli@latest inngest-cli dev" at bounding box center [651, 276] width 541 height 54
copy span "inngest-cli@latest"
drag, startPoint x: 487, startPoint y: 283, endPoint x: 391, endPoint y: 277, distance: 96.2
click at [391, 277] on pre "bun add global inngest-cli@latest inngest-cli dev" at bounding box center [651, 276] width 541 height 54
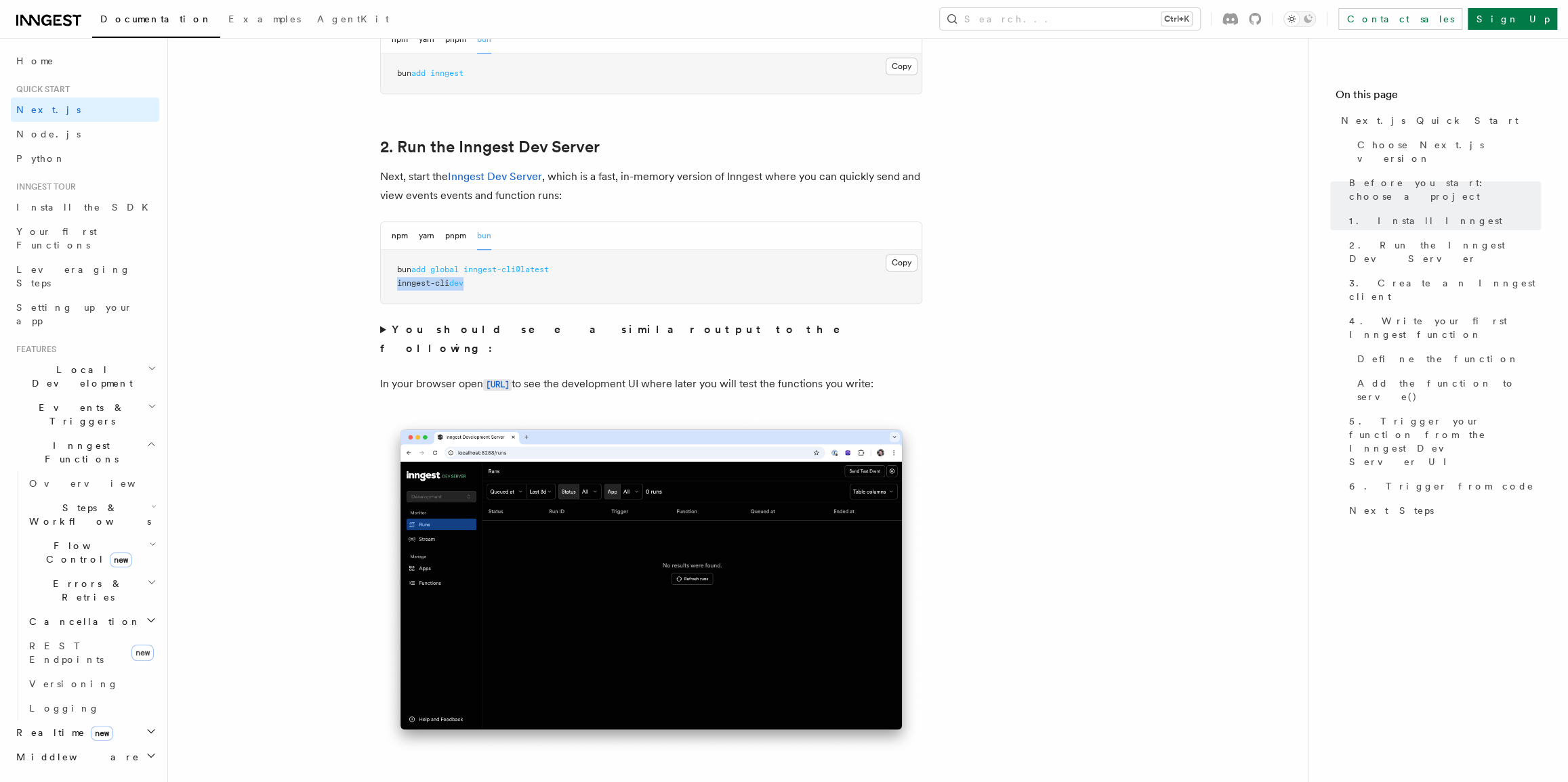
copy span "inngest-cli dev"
click at [554, 281] on pre "bun add global inngest-cli@latest inngest-cli dev" at bounding box center [651, 276] width 541 height 54
click at [388, 325] on summary "You should see a similar output to the following:" at bounding box center [651, 339] width 542 height 38
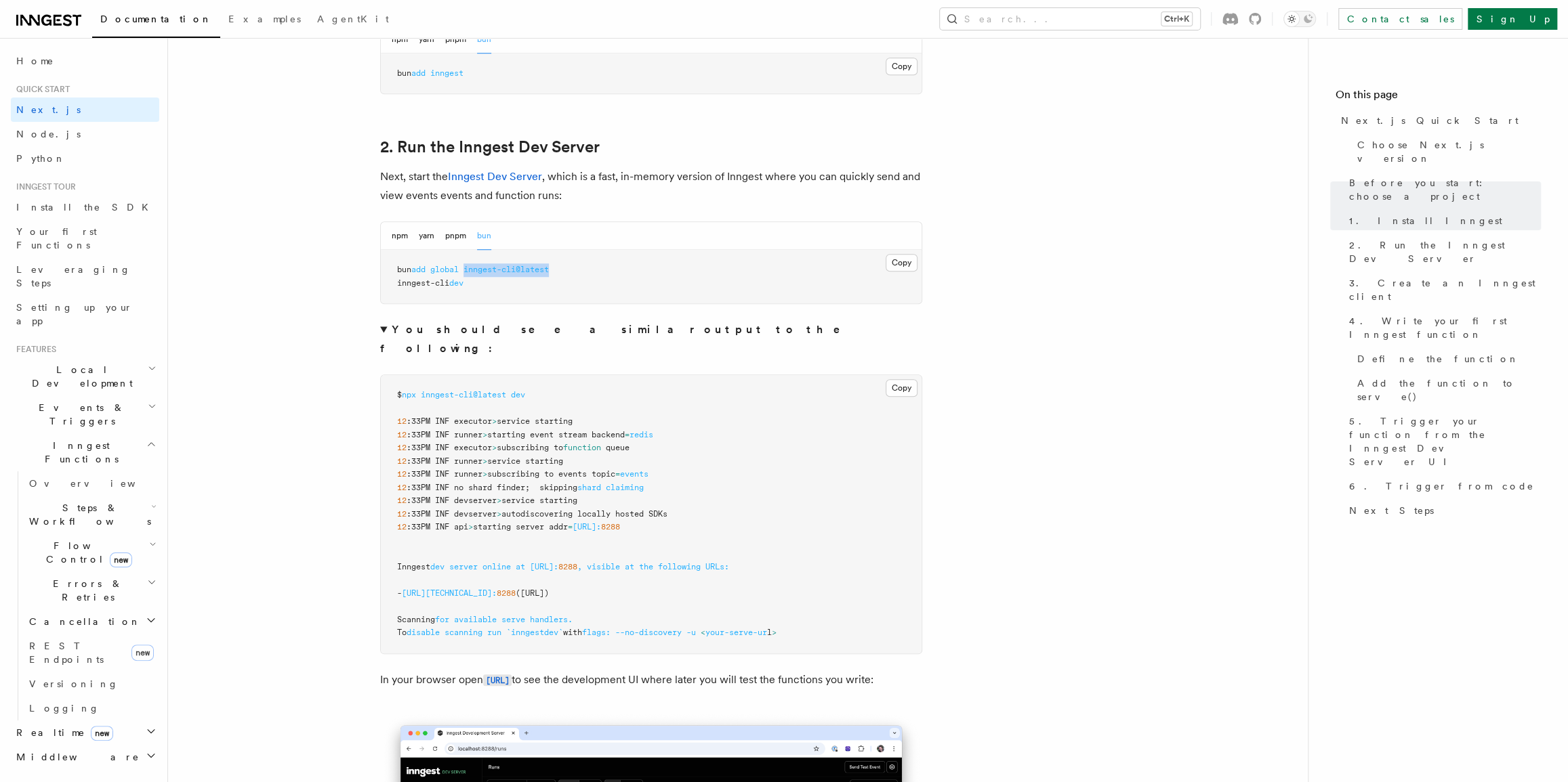
drag, startPoint x: 470, startPoint y: 271, endPoint x: 607, endPoint y: 269, distance: 137.0
click at [607, 269] on pre "bun add global inngest-cli@latest inngest-cli dev" at bounding box center [651, 276] width 541 height 54
copy span "inngest-cli@latest"
click at [387, 328] on summary "You should see a similar output to the following:" at bounding box center [651, 339] width 542 height 38
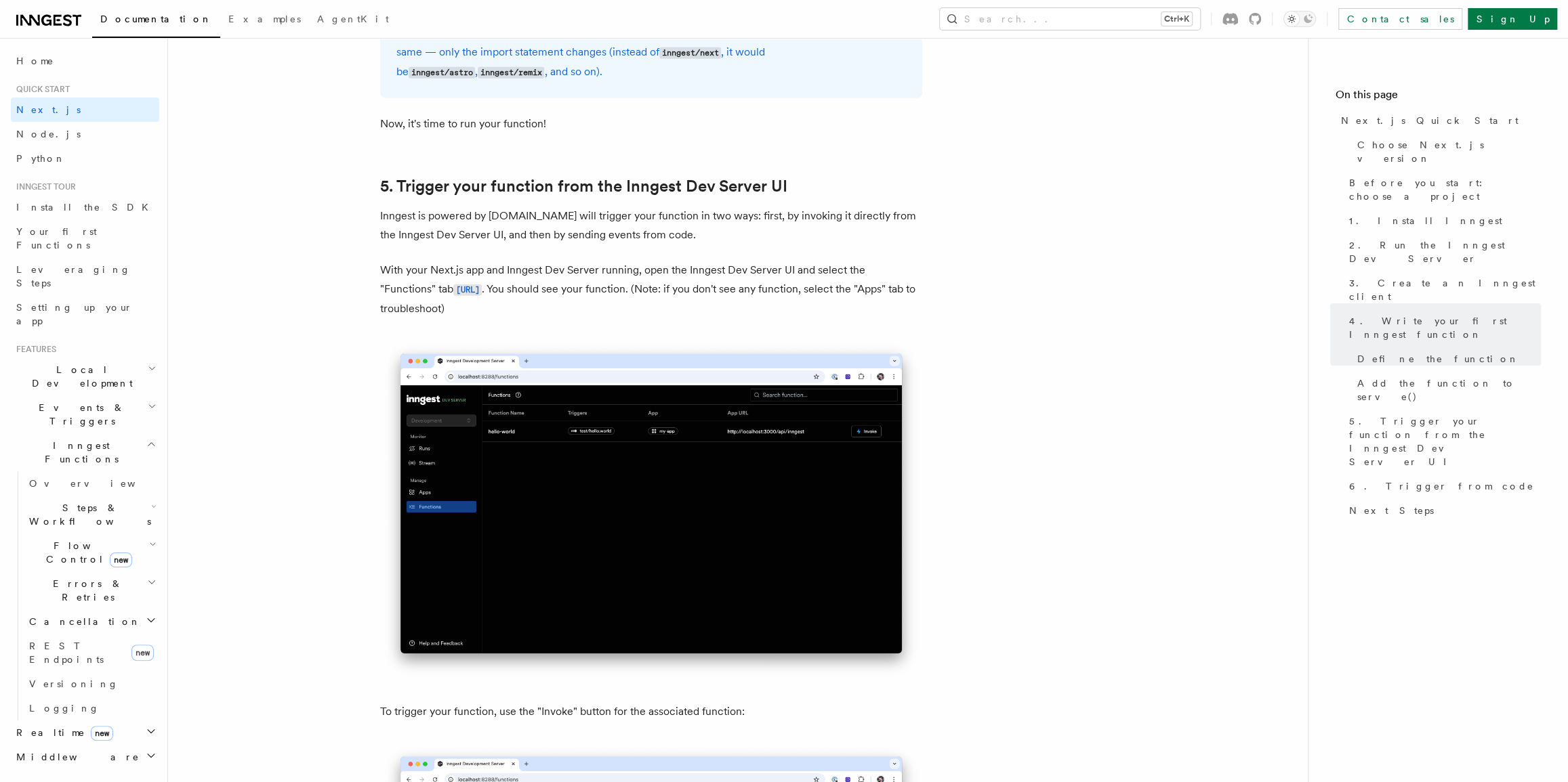
scroll to position [3084, 0]
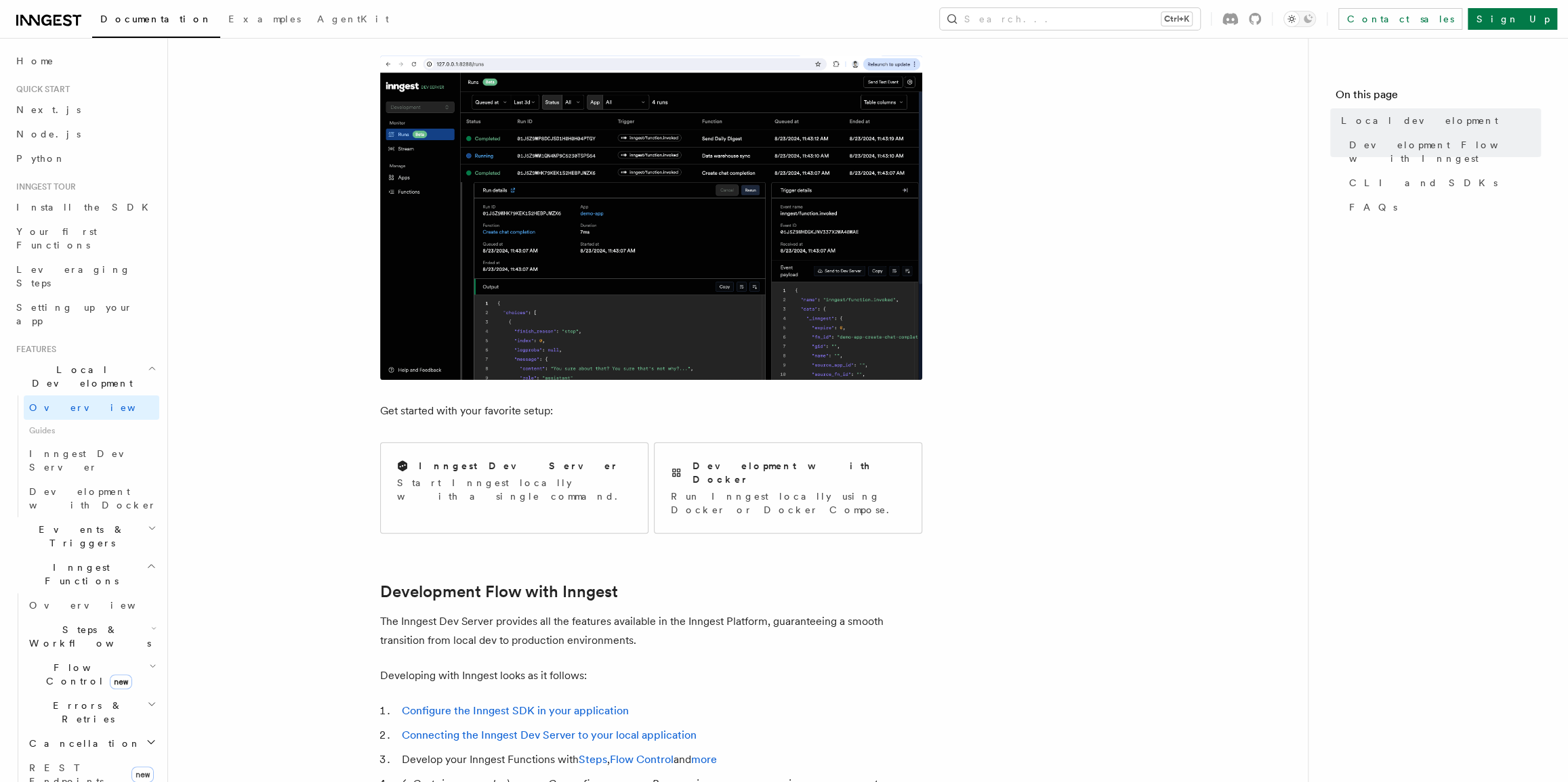
scroll to position [185, 0]
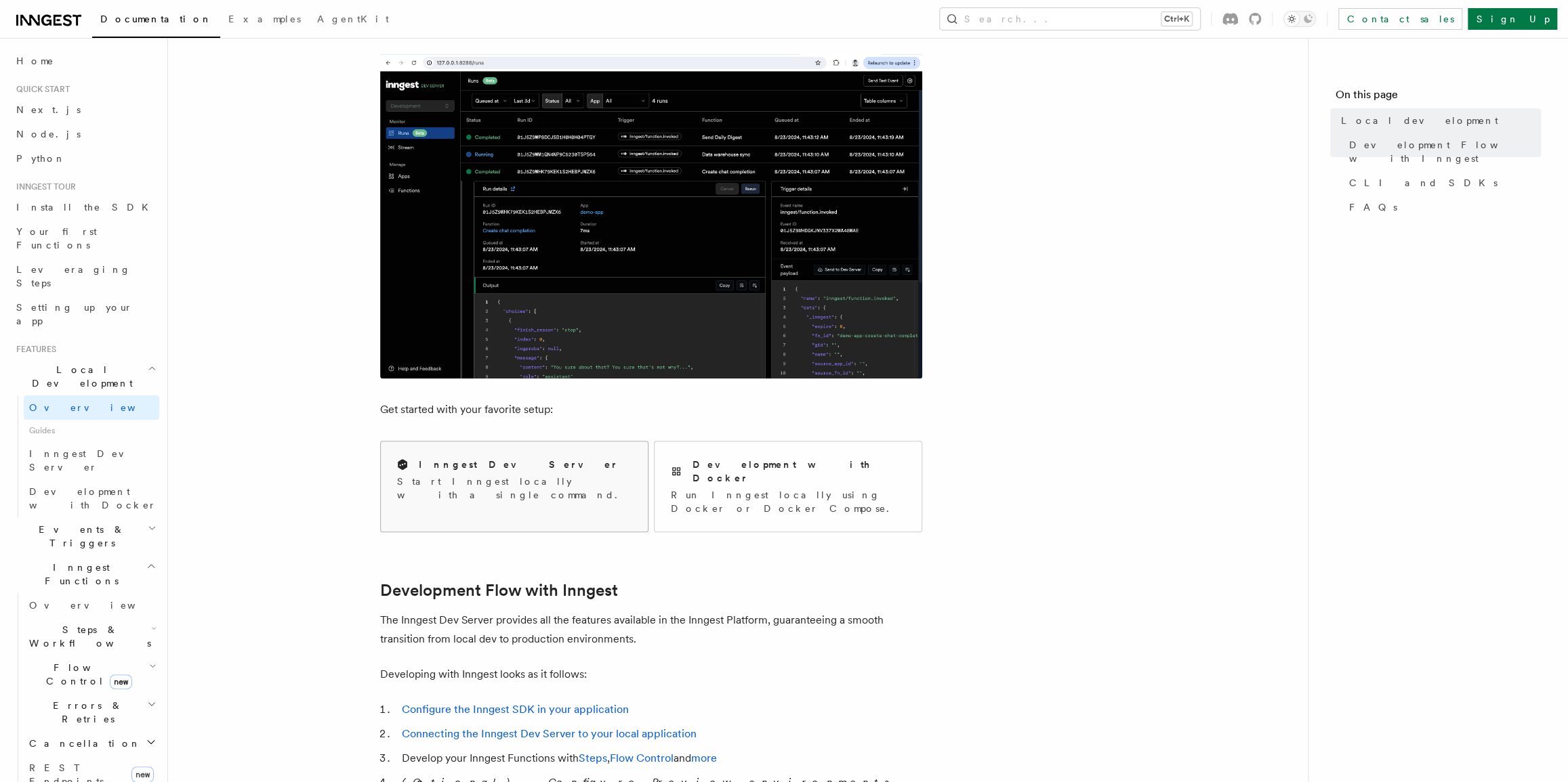
click at [567, 475] on p "Start Inngest locally with a single command." at bounding box center [514, 488] width 235 height 27
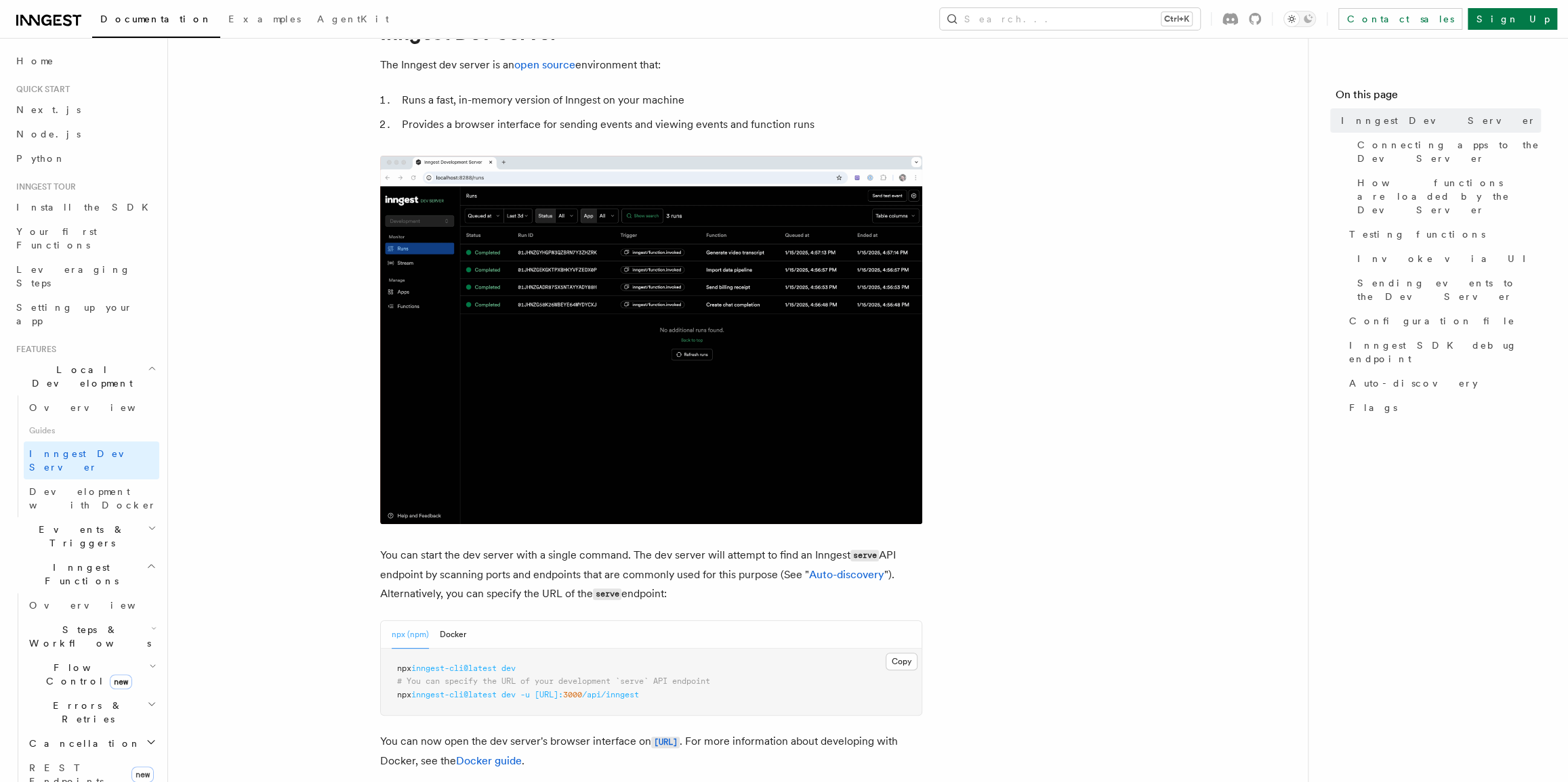
scroll to position [185, 0]
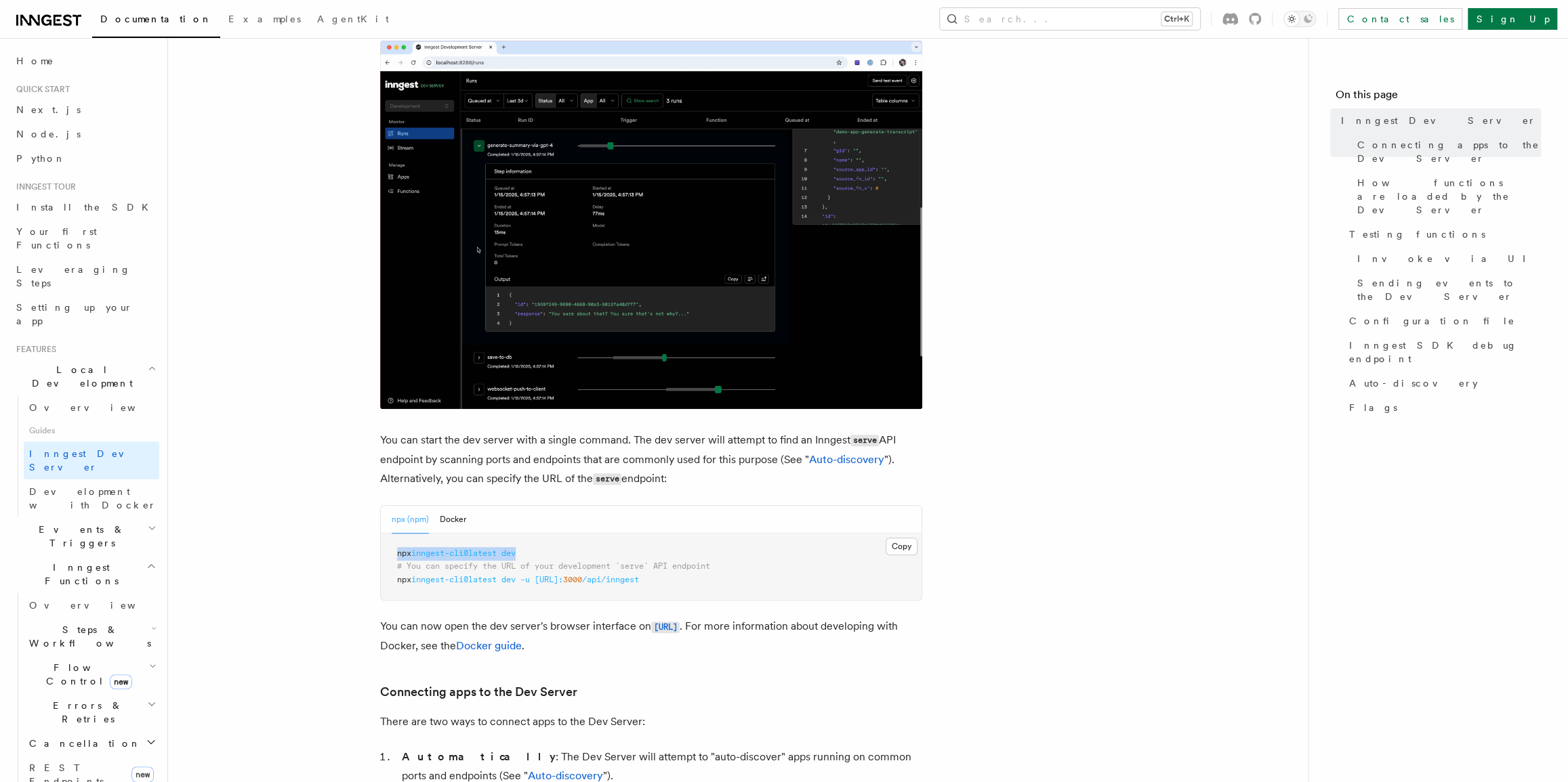
drag, startPoint x: 532, startPoint y: 554, endPoint x: 404, endPoint y: 549, distance: 128.1
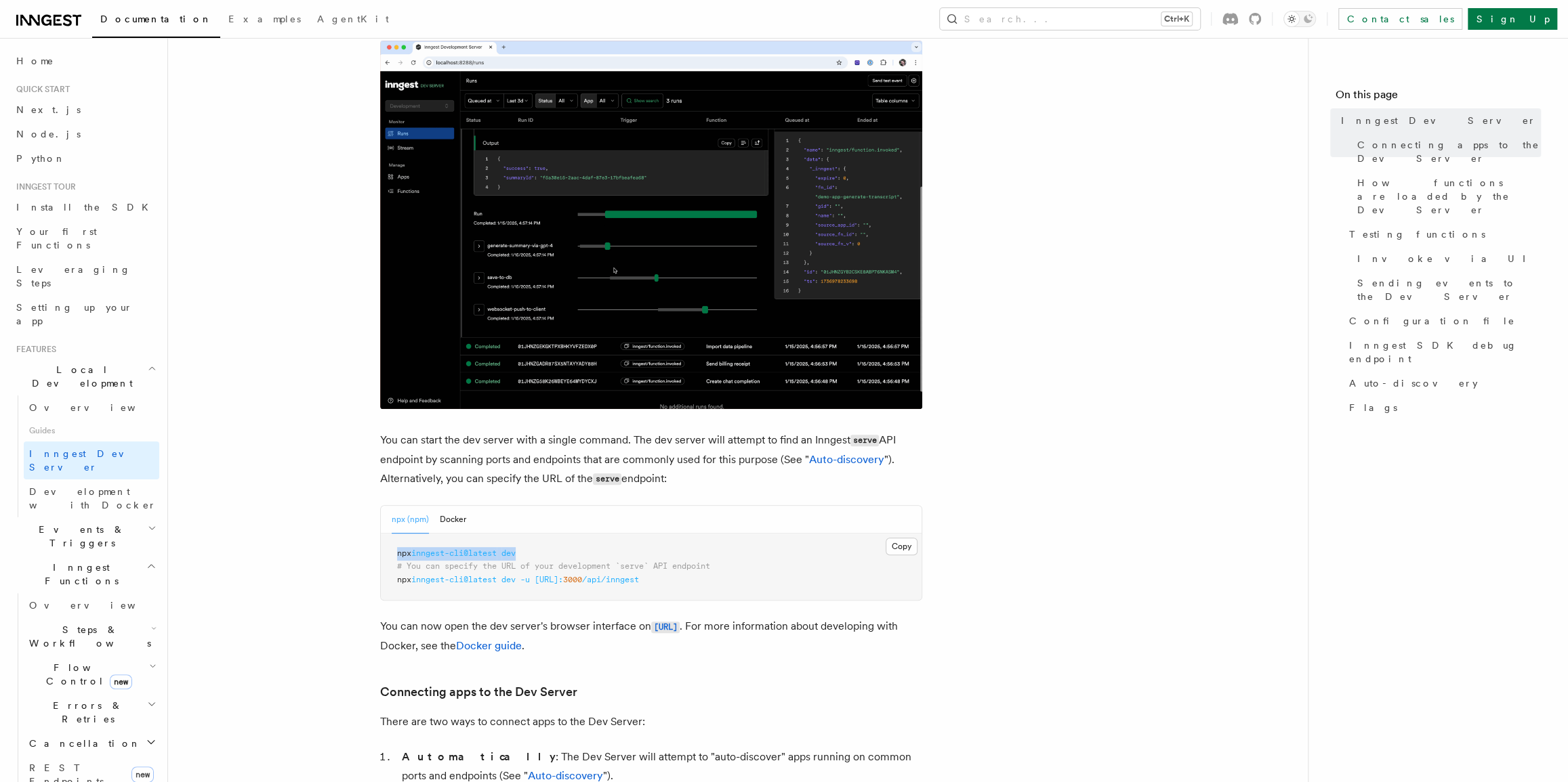
click at [393, 547] on pre "npx inngest-cli@latest dev # You can specify the URL of your development `serve…" at bounding box center [651, 566] width 541 height 67
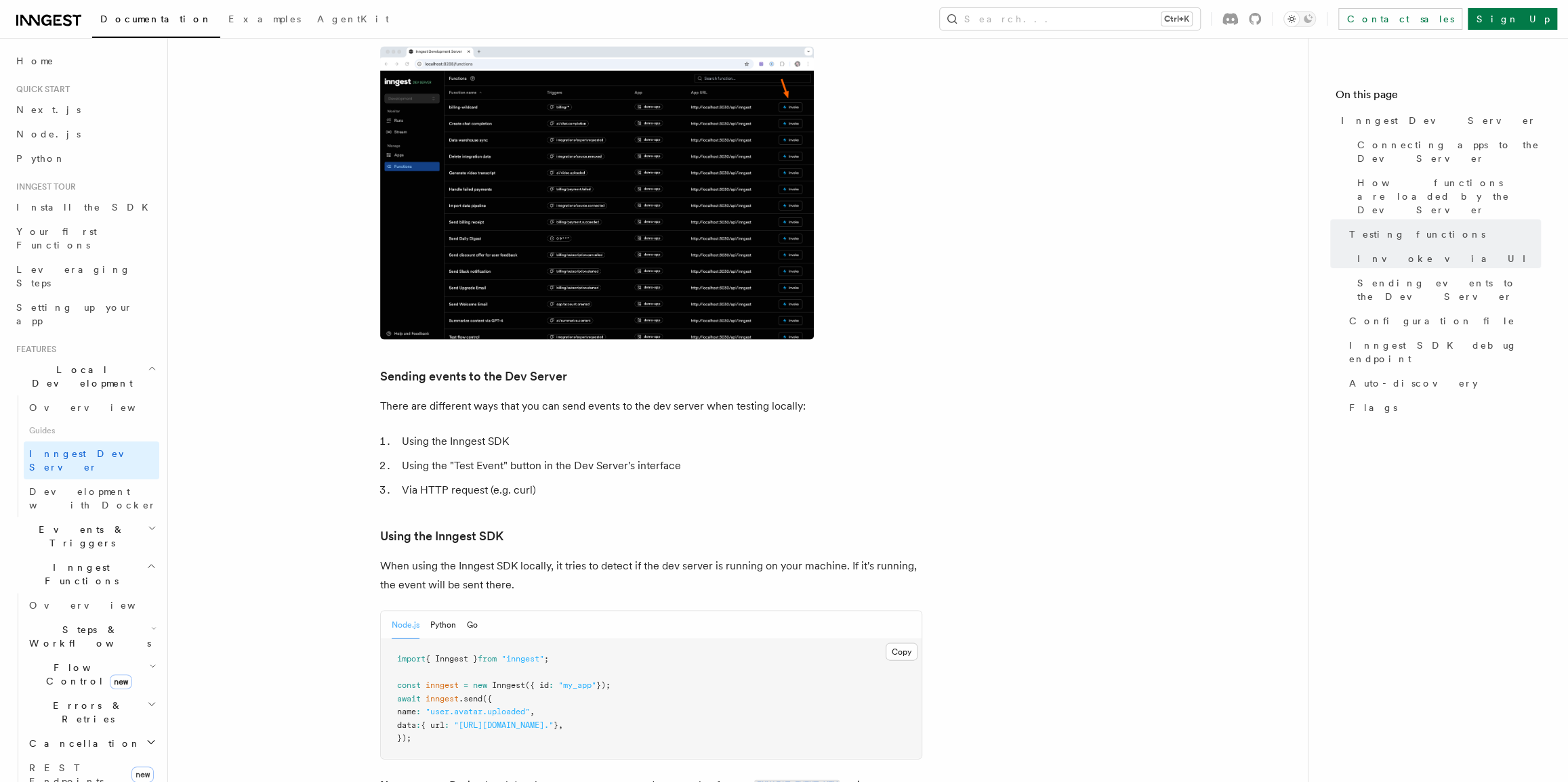
scroll to position [1908, 0]
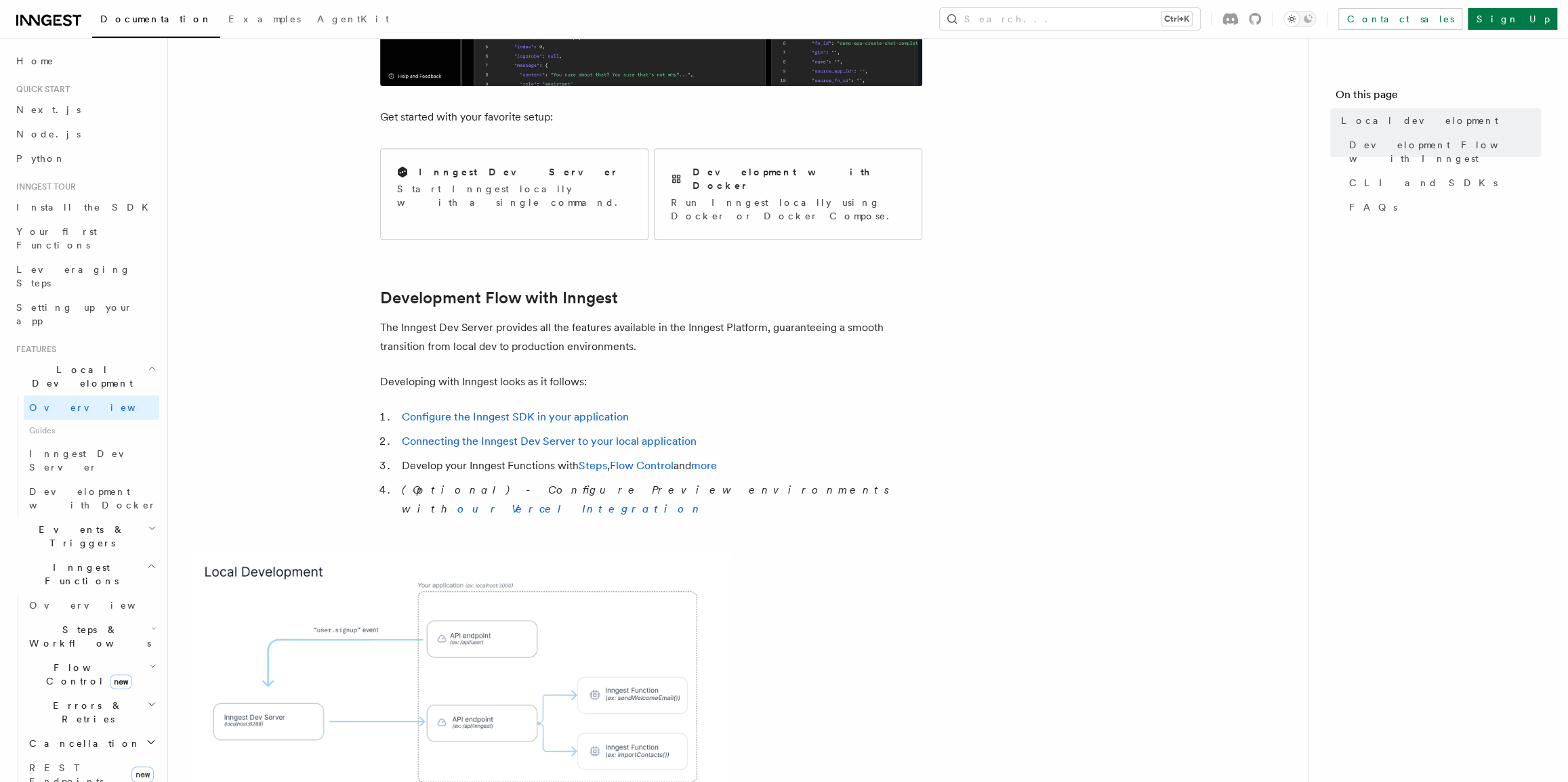
scroll to position [492, 0]
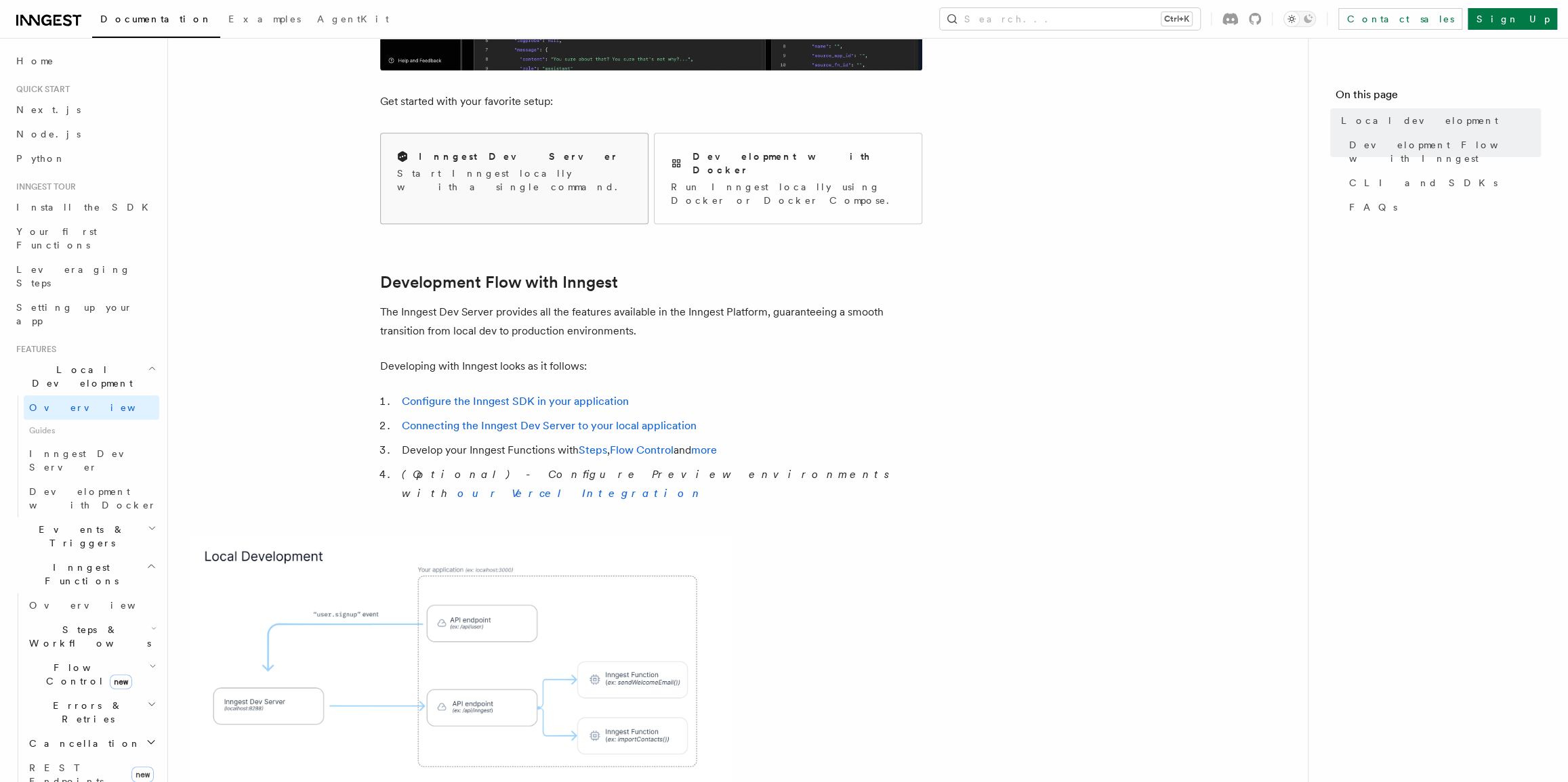
click at [574, 167] on p "Start Inngest locally with a single command." at bounding box center [514, 180] width 235 height 27
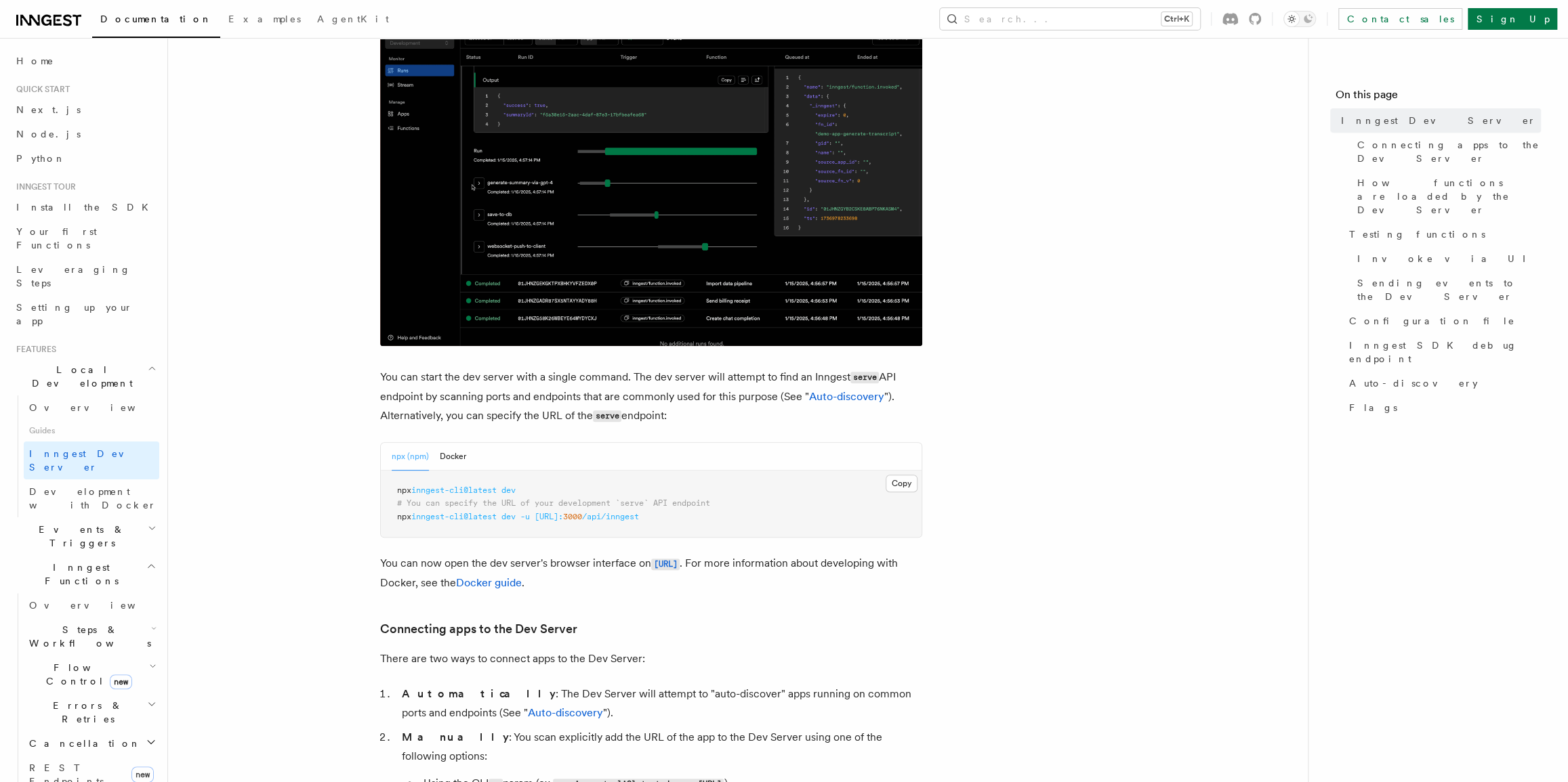
scroll to position [308, 0]
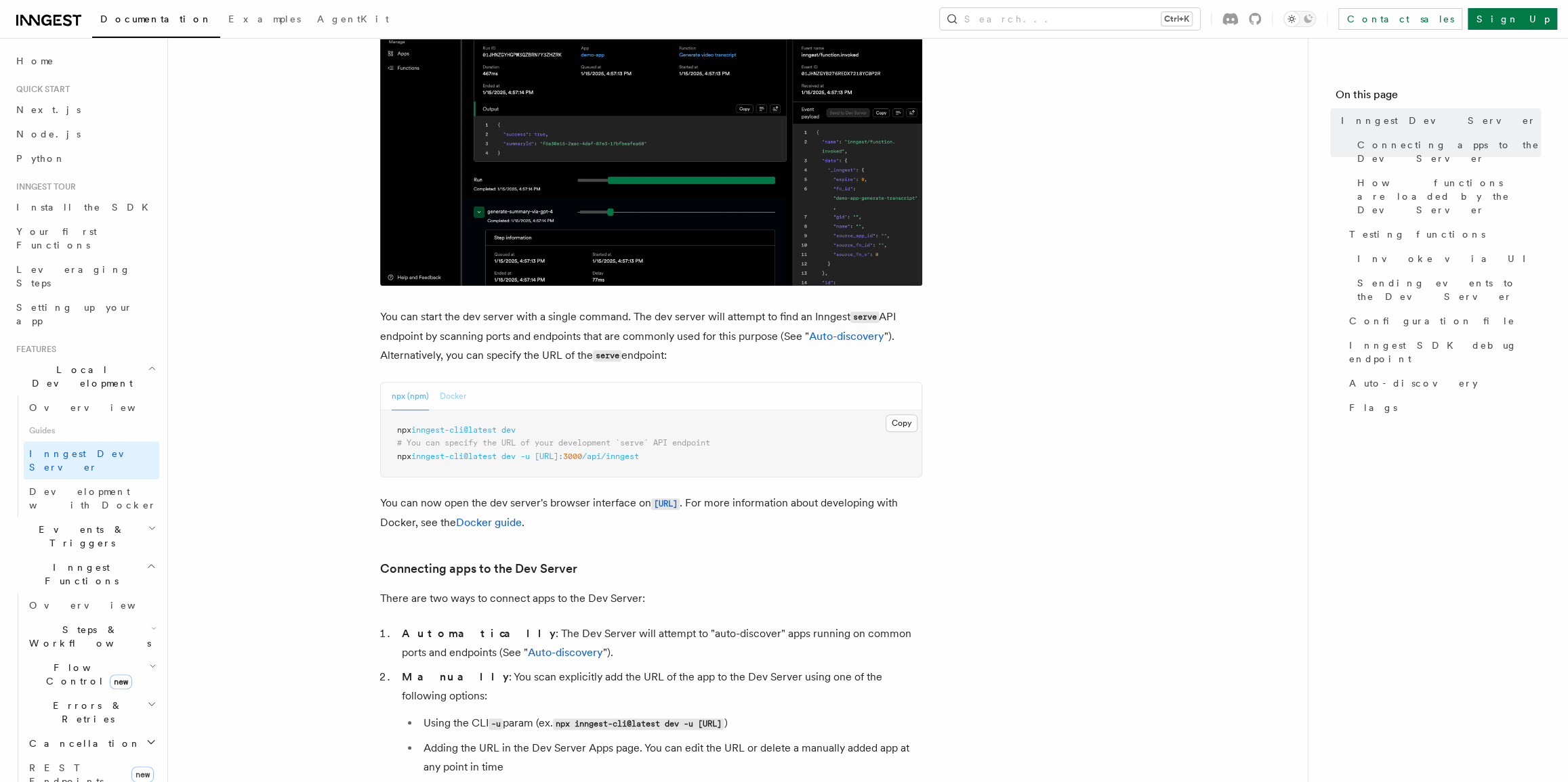
click at [463, 397] on button "Docker" at bounding box center [453, 396] width 27 height 28
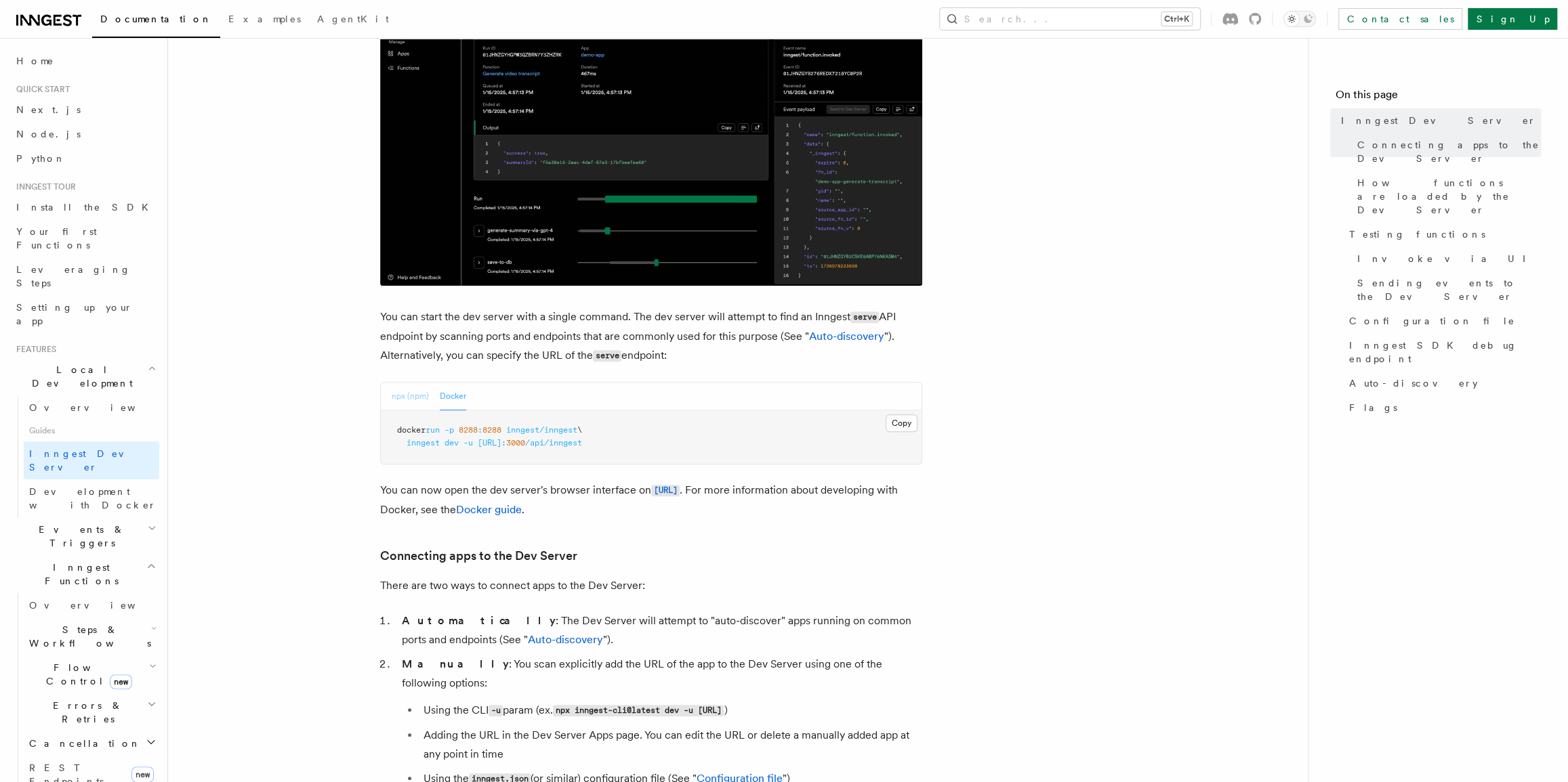
click at [421, 395] on button "npx (npm)" at bounding box center [410, 396] width 37 height 28
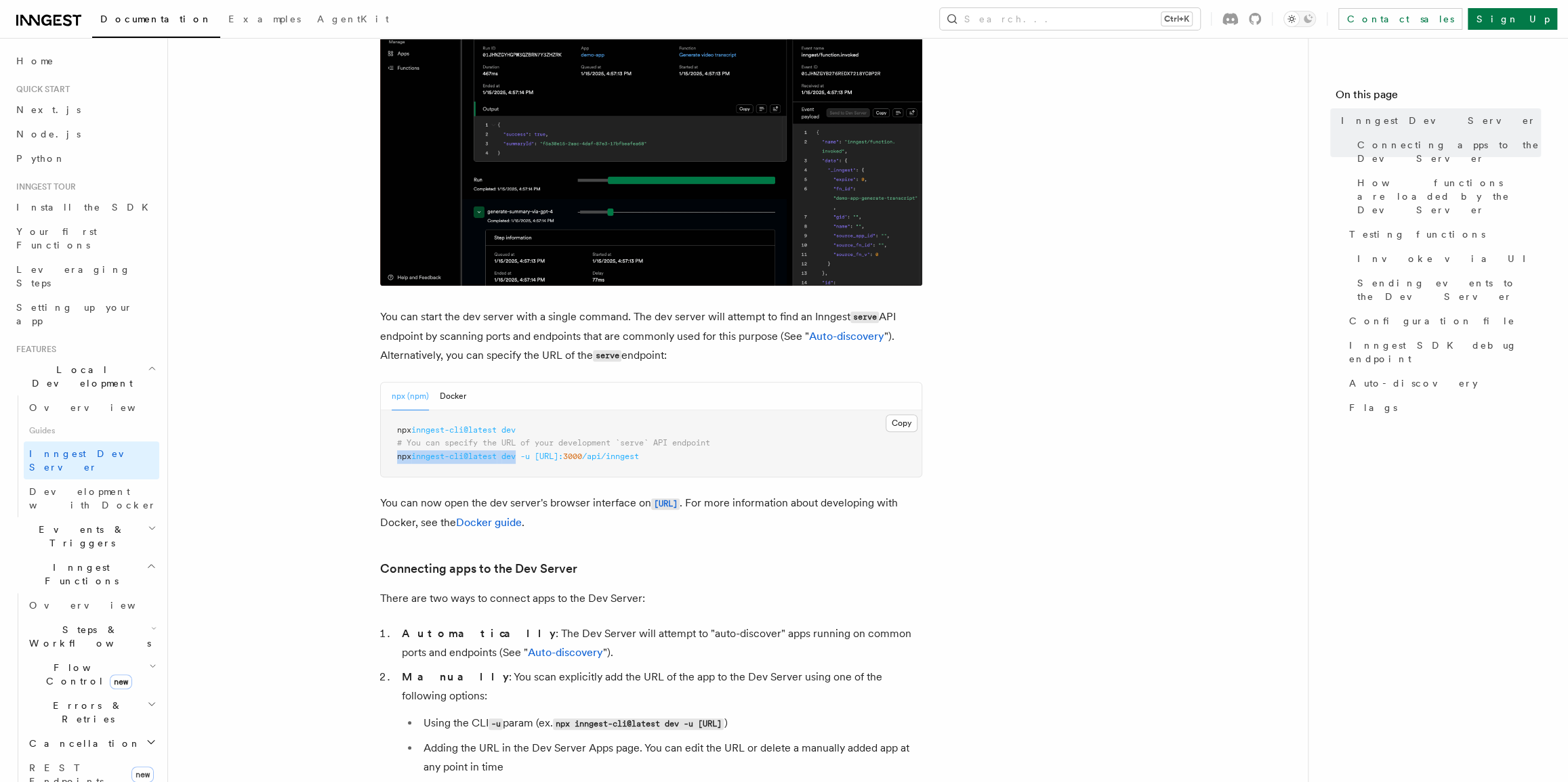
drag, startPoint x: 523, startPoint y: 457, endPoint x: 397, endPoint y: 453, distance: 126.1
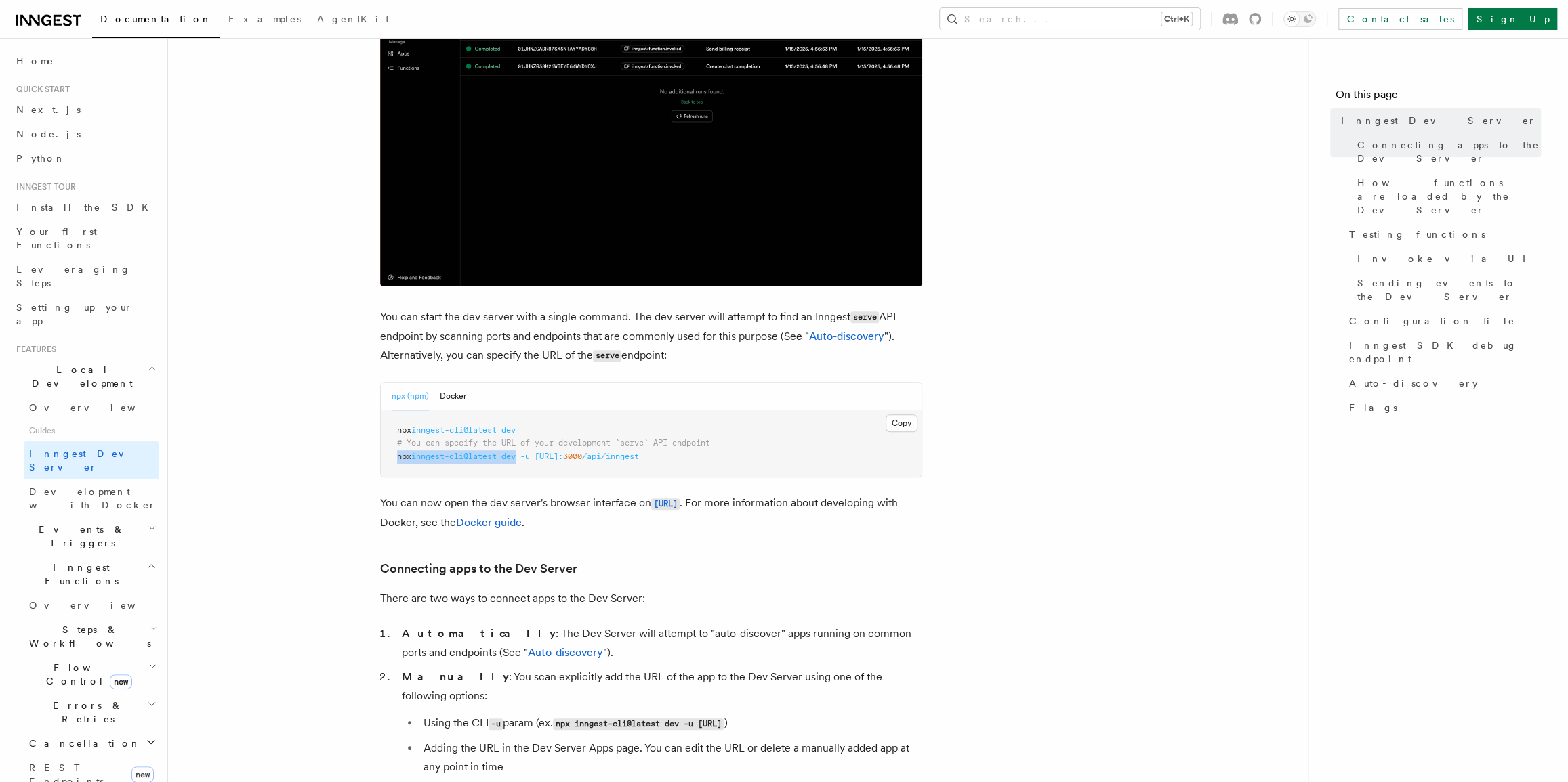
click at [397, 453] on span "npx inngest-cli@latest dev -u [URL]: 3000 /api/inngest" at bounding box center [517, 457] width 242 height 10
copy span "npx inngest-cli@latest dev"
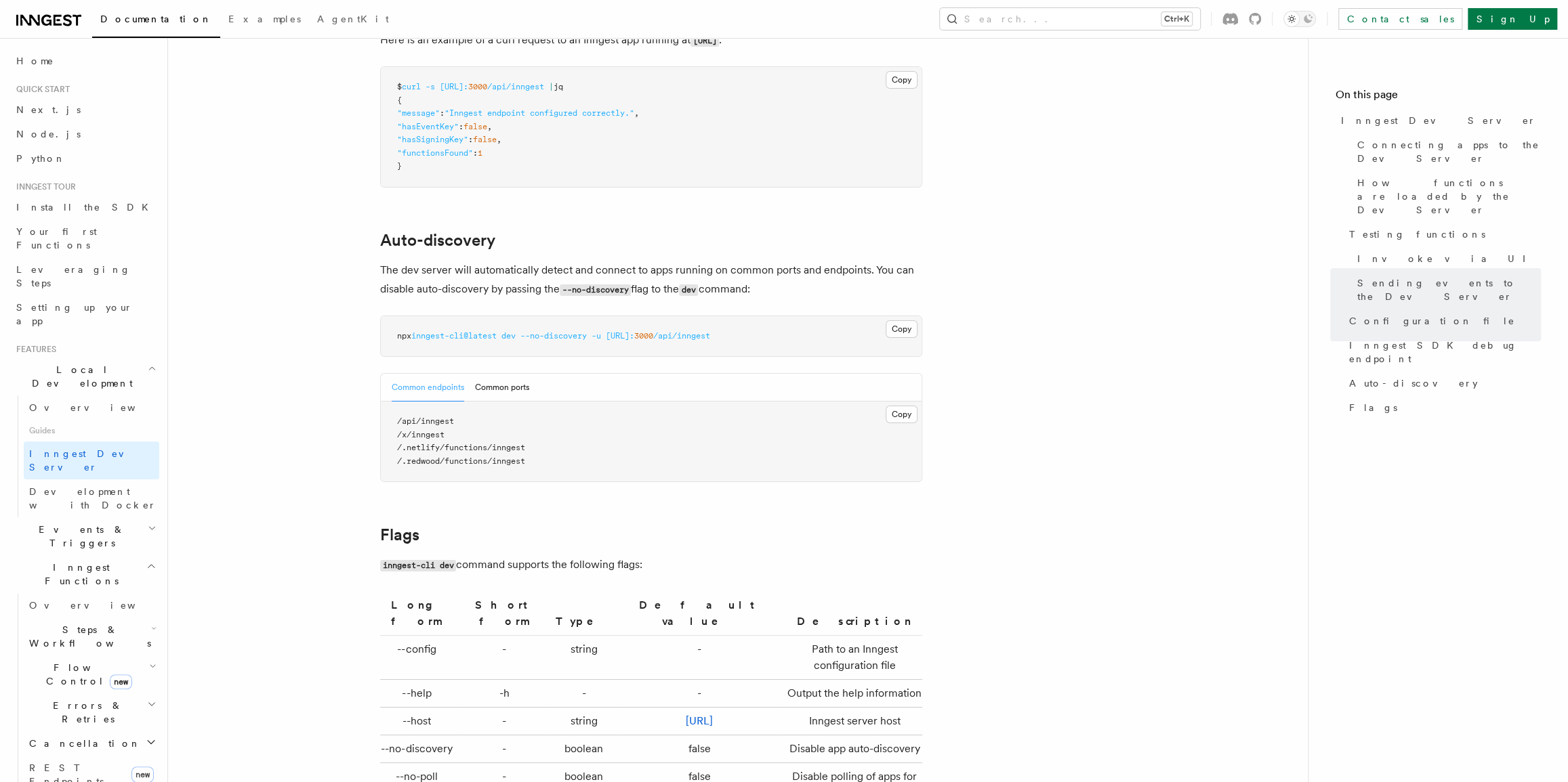
scroll to position [4063, 0]
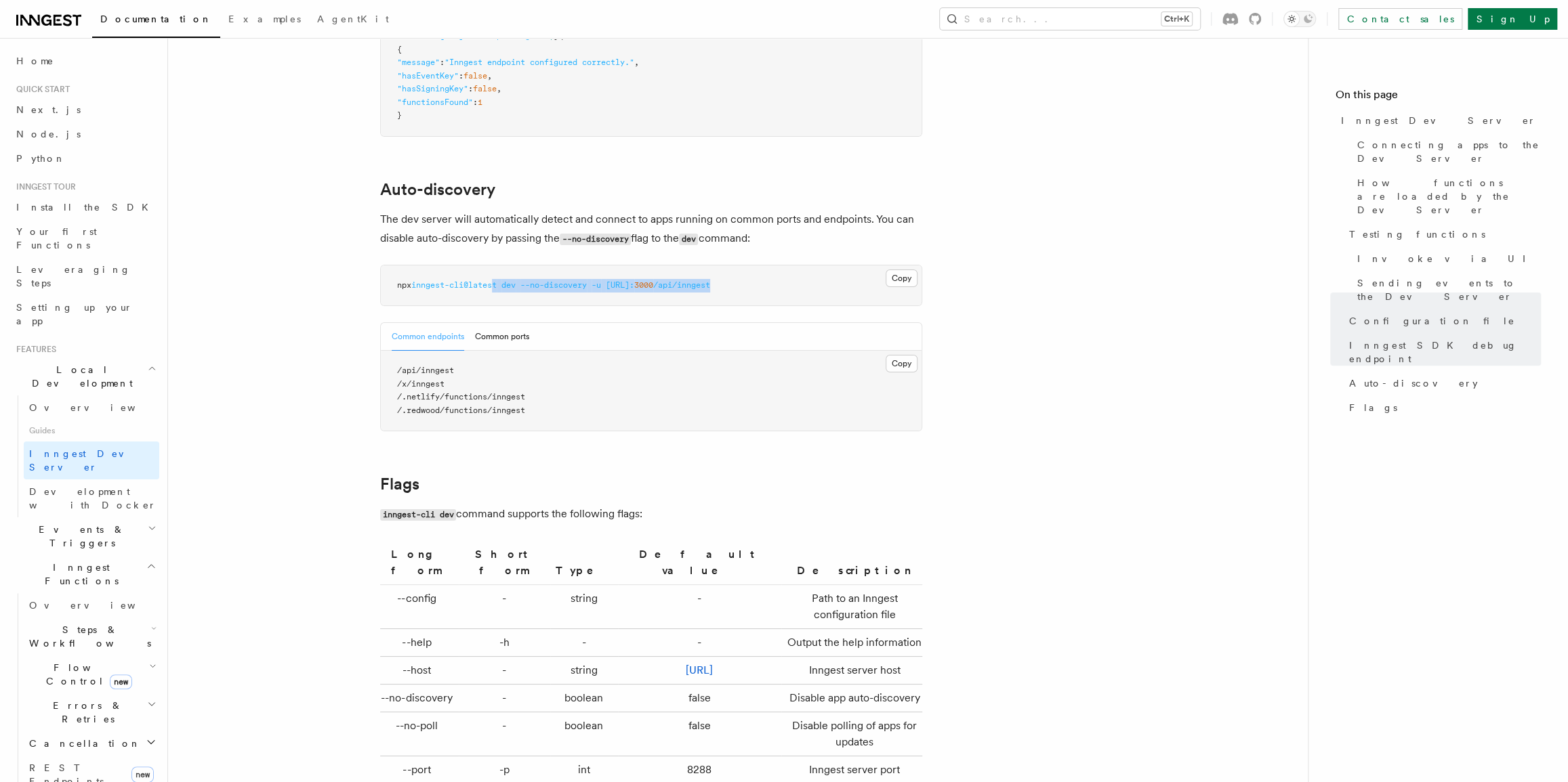
drag, startPoint x: 796, startPoint y: 271, endPoint x: 495, endPoint y: 268, distance: 301.0
click at [496, 266] on pre "npx inngest-cli@latest dev --no-discovery -u [URL]: 3000 /api/inngest" at bounding box center [651, 286] width 541 height 41
click at [497, 271] on pre "npx inngest-cli@latest dev --no-discovery -u [URL]: 3000 /api/inngest" at bounding box center [651, 286] width 541 height 41
drag, startPoint x: 495, startPoint y: 263, endPoint x: 374, endPoint y: 263, distance: 121.0
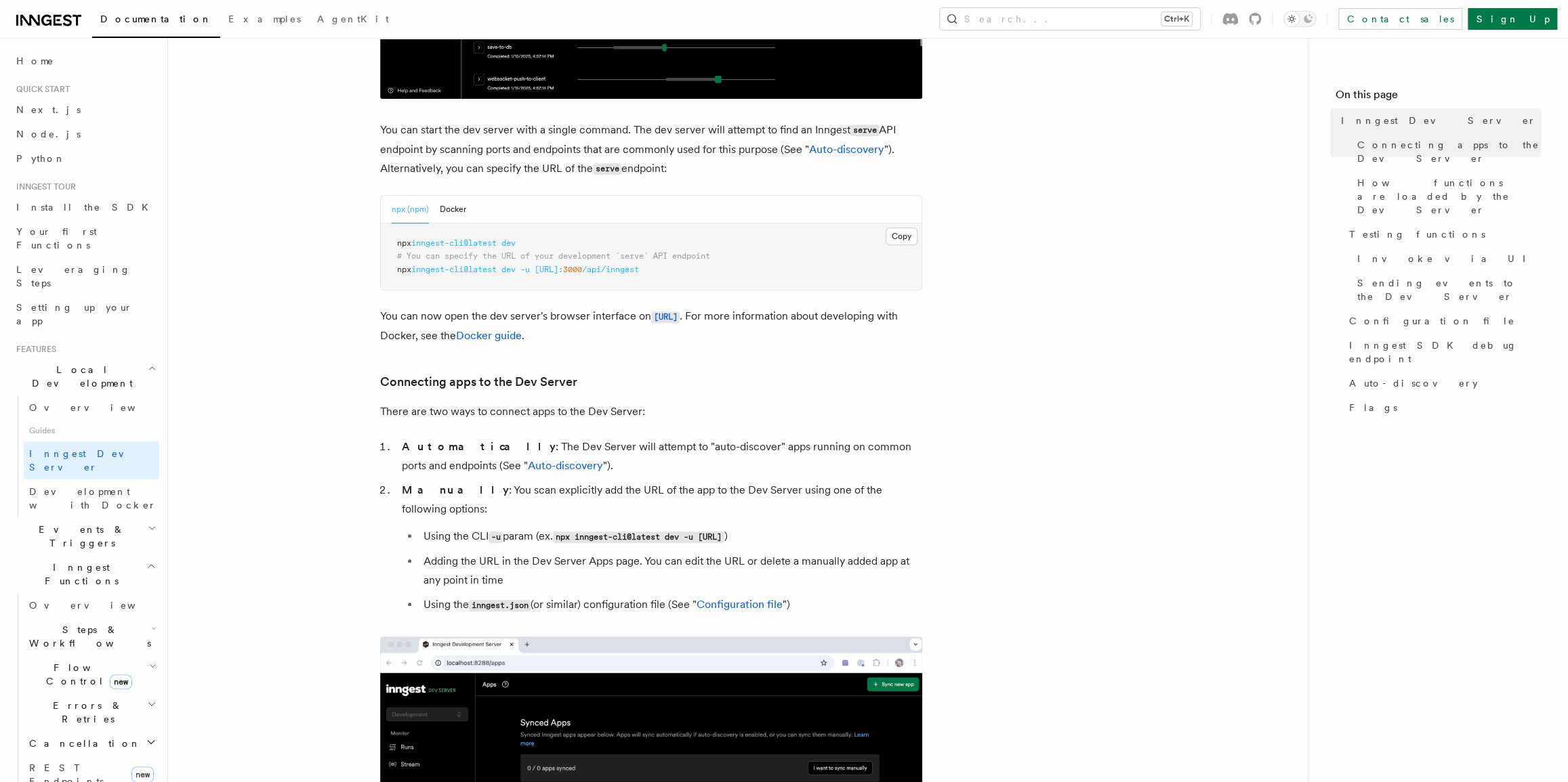
scroll to position [492, 0]
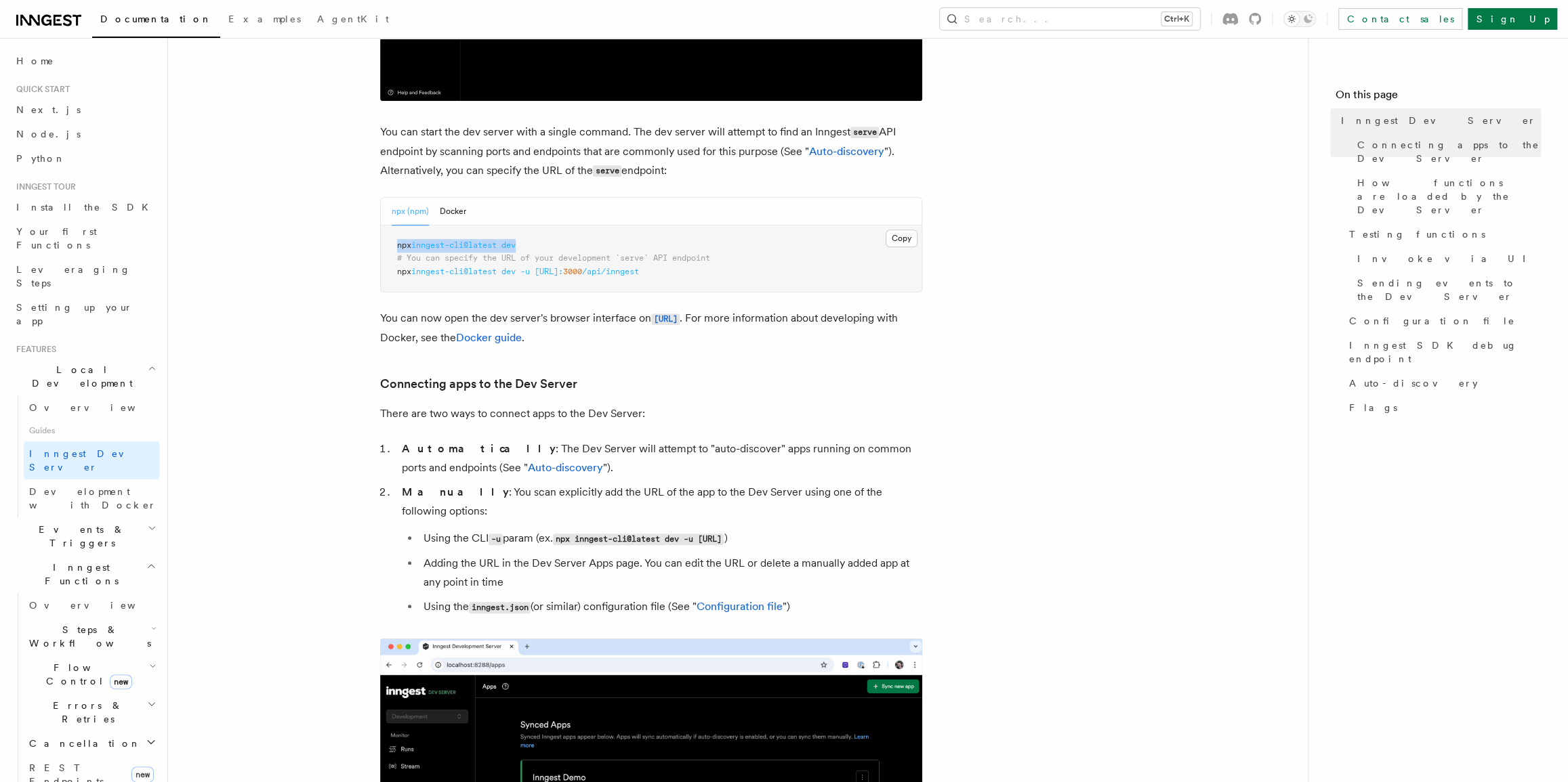
drag, startPoint x: 537, startPoint y: 242, endPoint x: 392, endPoint y: 238, distance: 145.1
click at [392, 238] on pre "npx inngest-cli@latest dev # You can specify the URL of your development `serve…" at bounding box center [651, 259] width 541 height 67
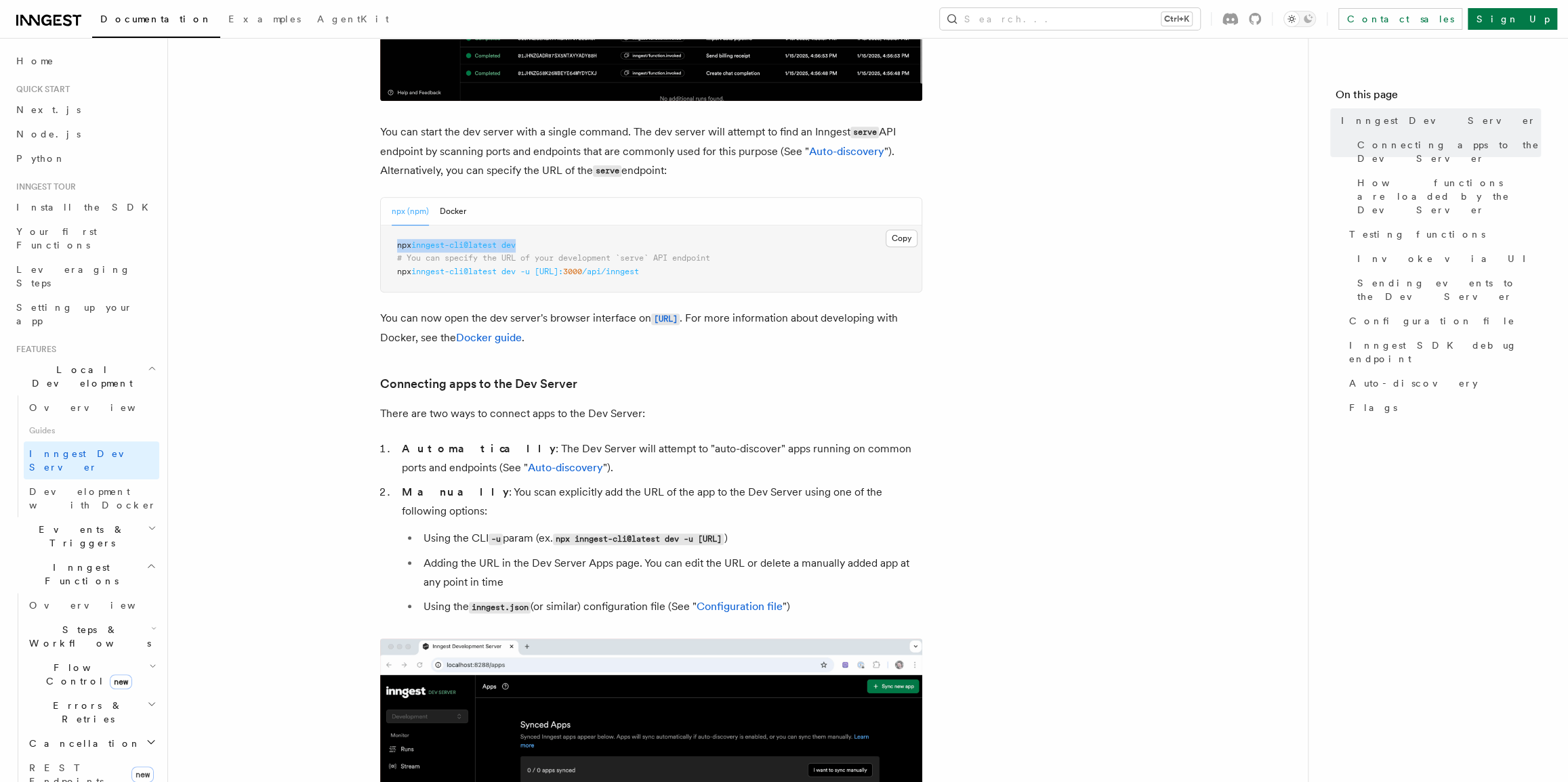
copy span "npx inngest-cli@latest dev"
